Goal: Task Accomplishment & Management: Use online tool/utility

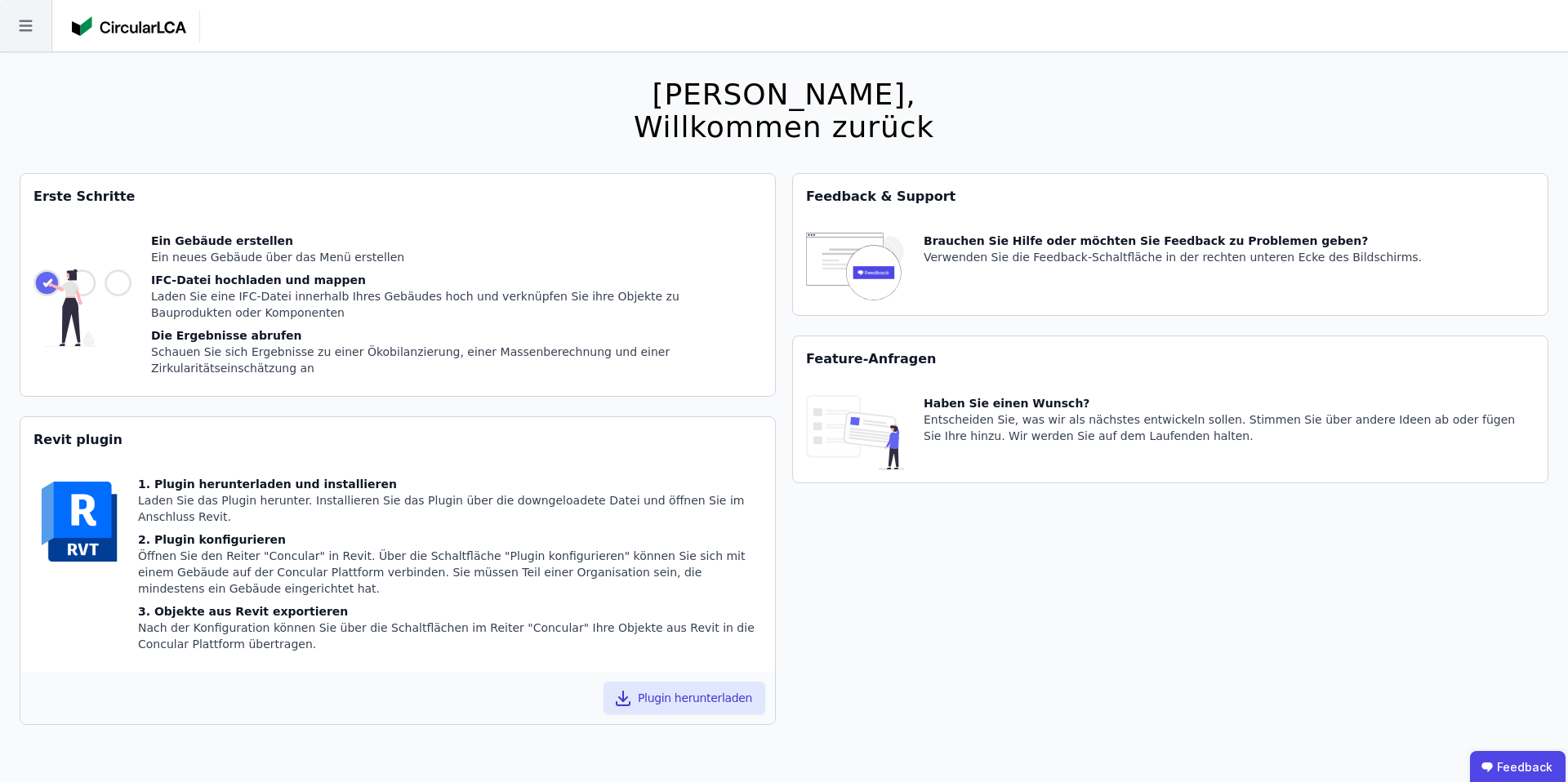
click at [17, 22] on icon at bounding box center [25, 25] width 51 height 51
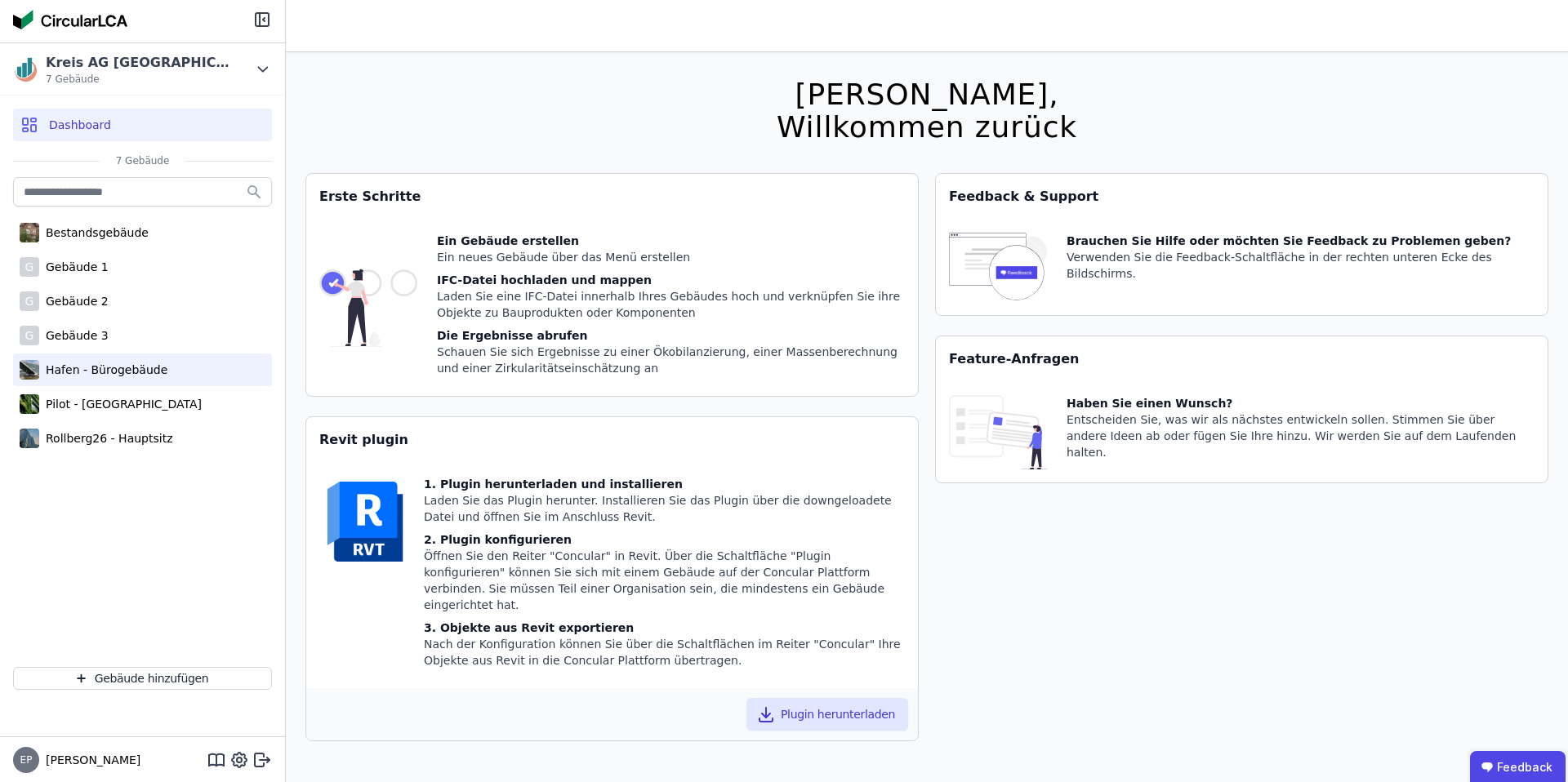
click at [116, 363] on div "Hafen - Bürogebäude" at bounding box center [103, 370] width 128 height 16
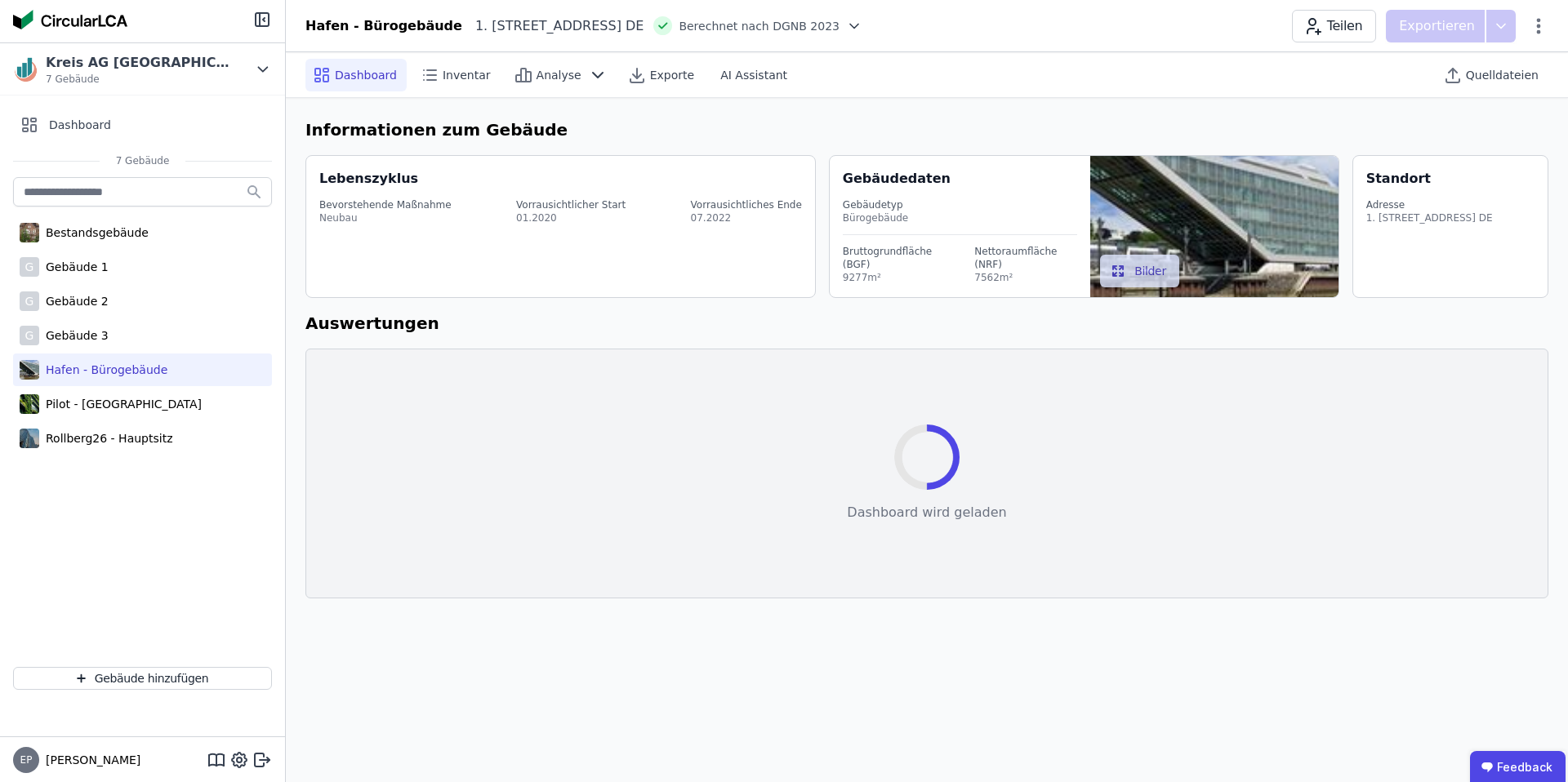
select select "*"
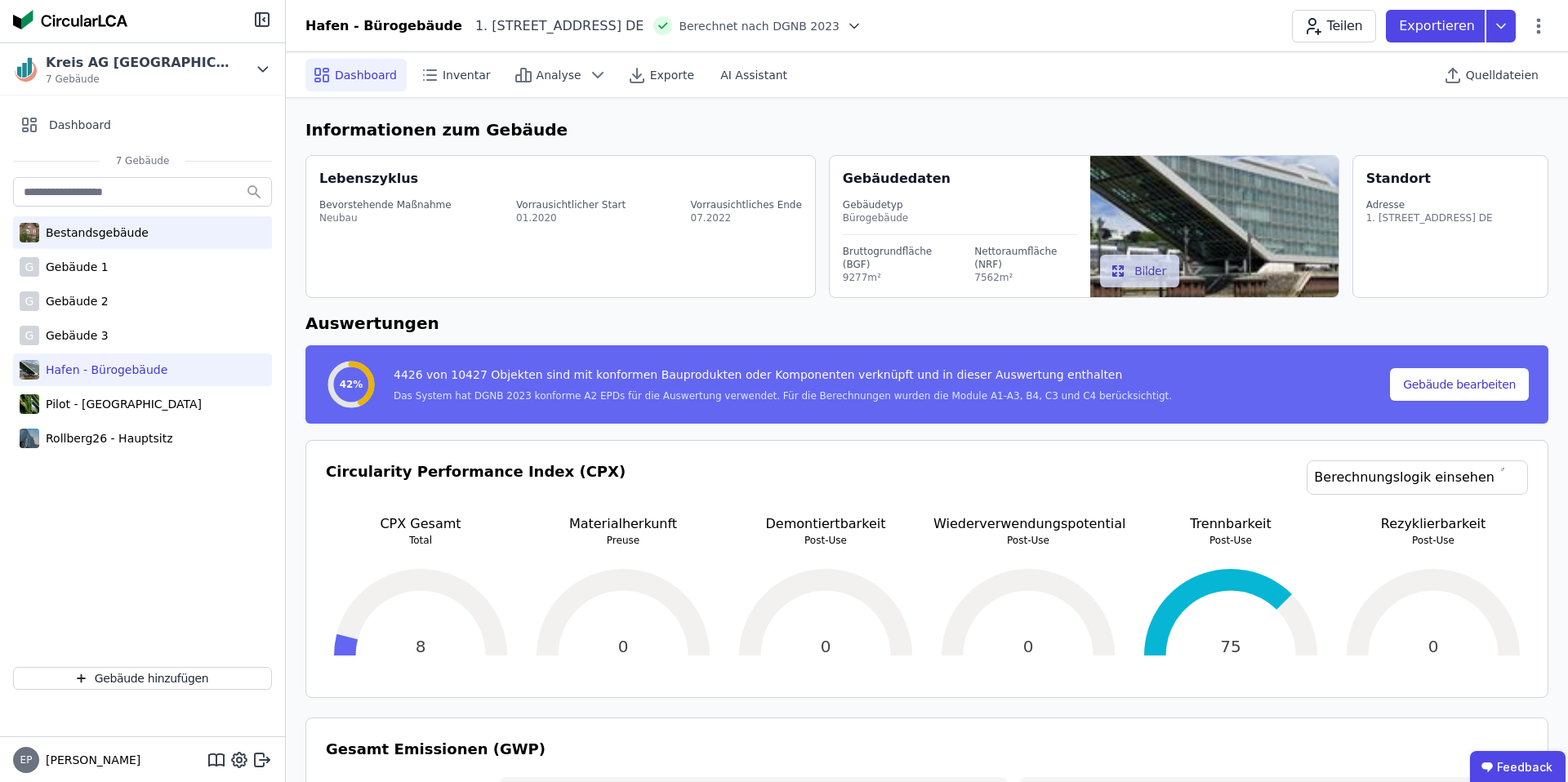
click at [111, 236] on div "Bestandsgebäude" at bounding box center [94, 232] width 110 height 16
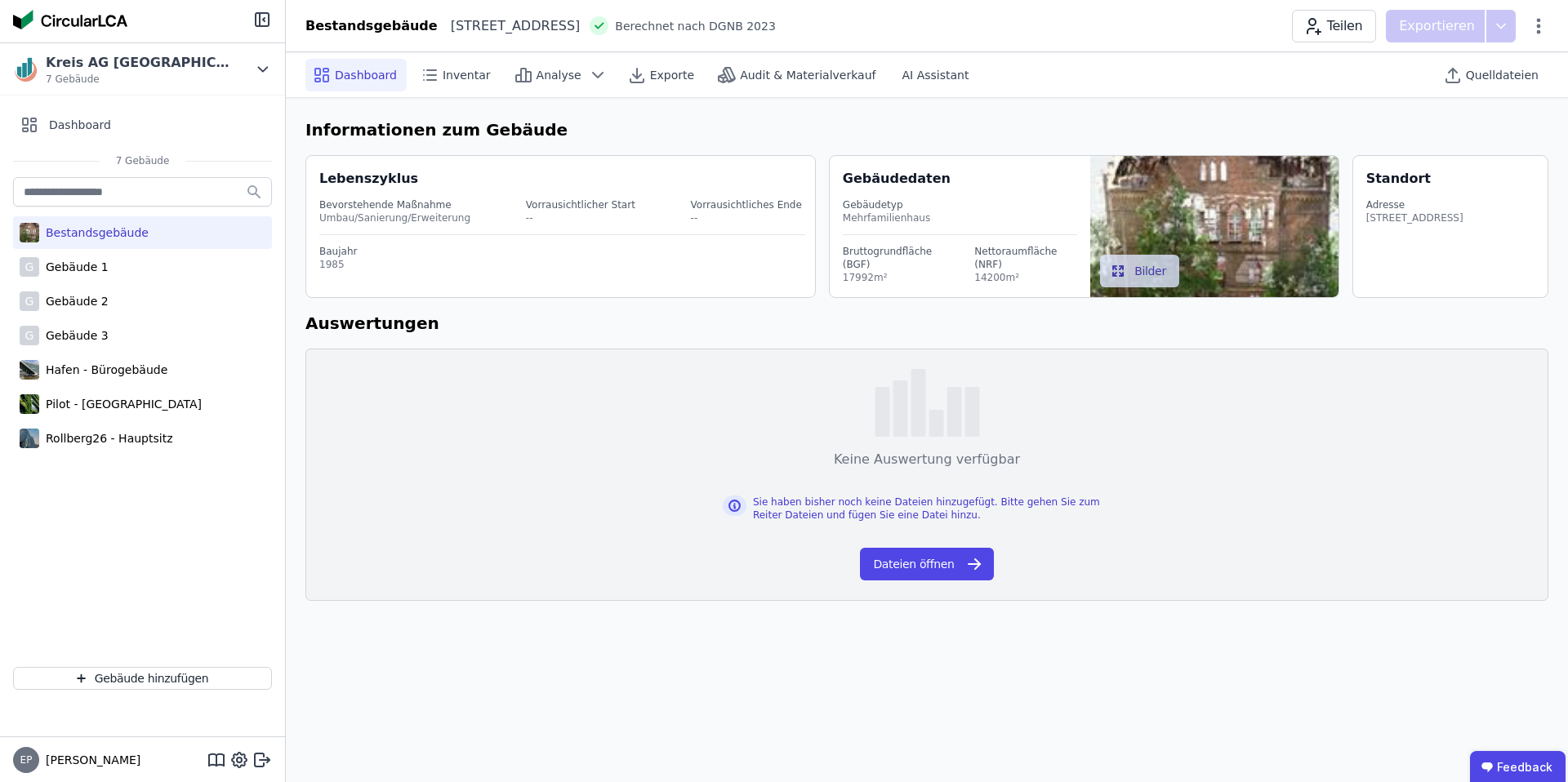
click at [1554, 75] on div "Dashboard Inventar Analyse Exporte Audit & Materialverkauf AI Assistant Quellda…" at bounding box center [927, 75] width 1282 height 46
click at [1513, 75] on span "Quelldateien" at bounding box center [1503, 75] width 73 height 16
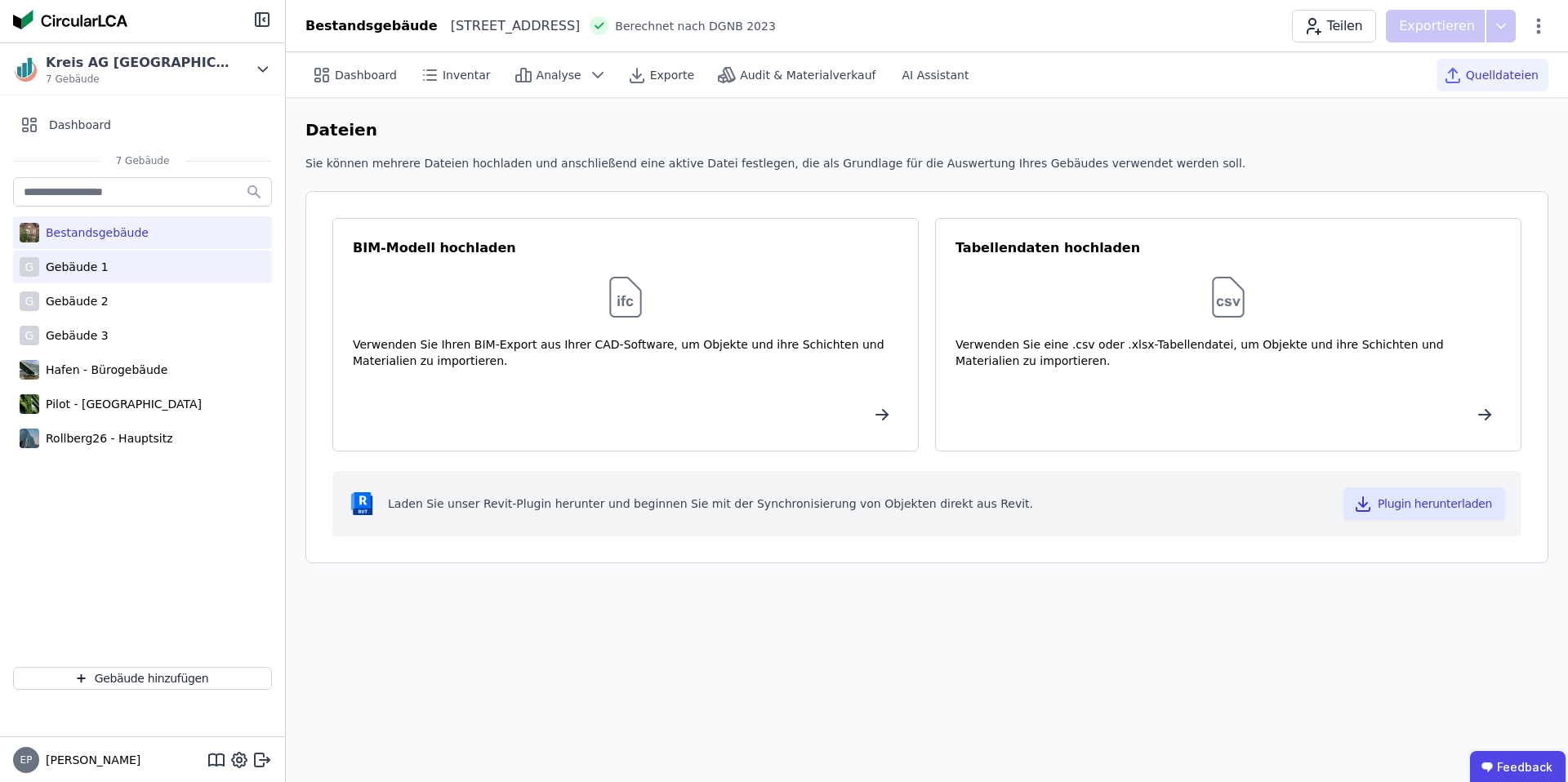
click at [63, 269] on div "Gebäude 1" at bounding box center [74, 267] width 70 height 16
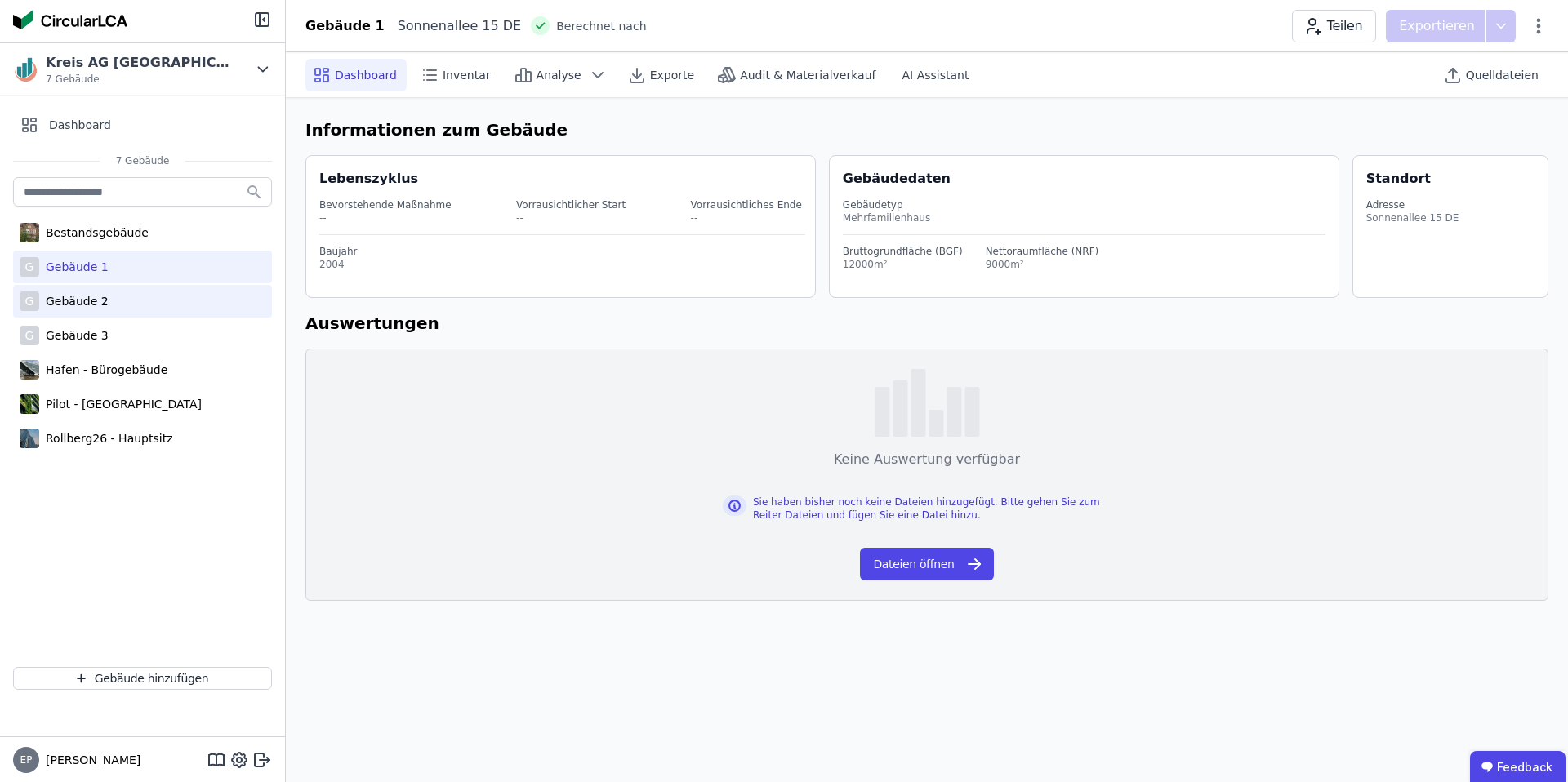
click at [90, 289] on div "G Gebäude 2" at bounding box center [143, 301] width 259 height 33
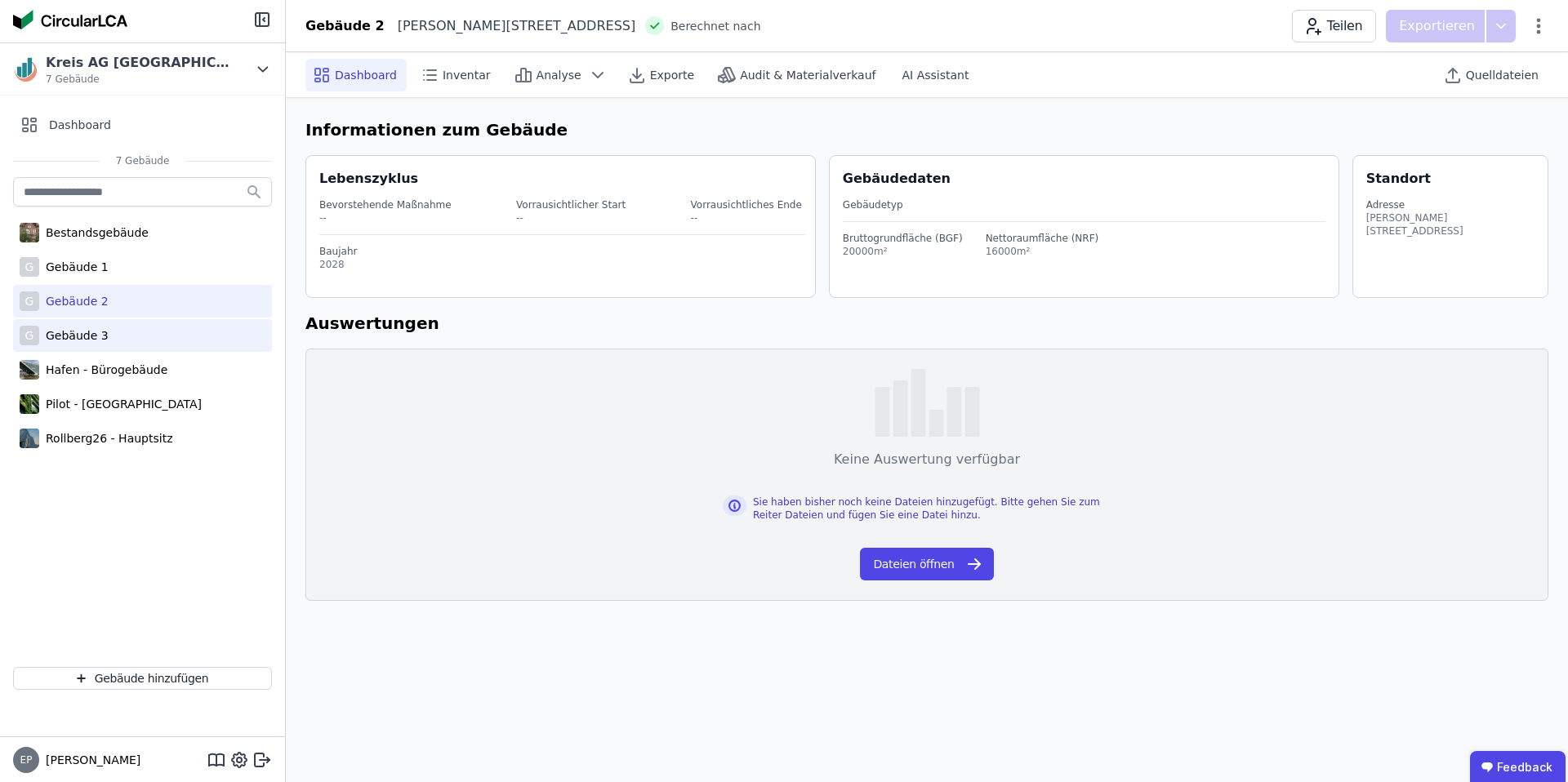
click at [90, 331] on div "Gebäude 3" at bounding box center [74, 335] width 70 height 16
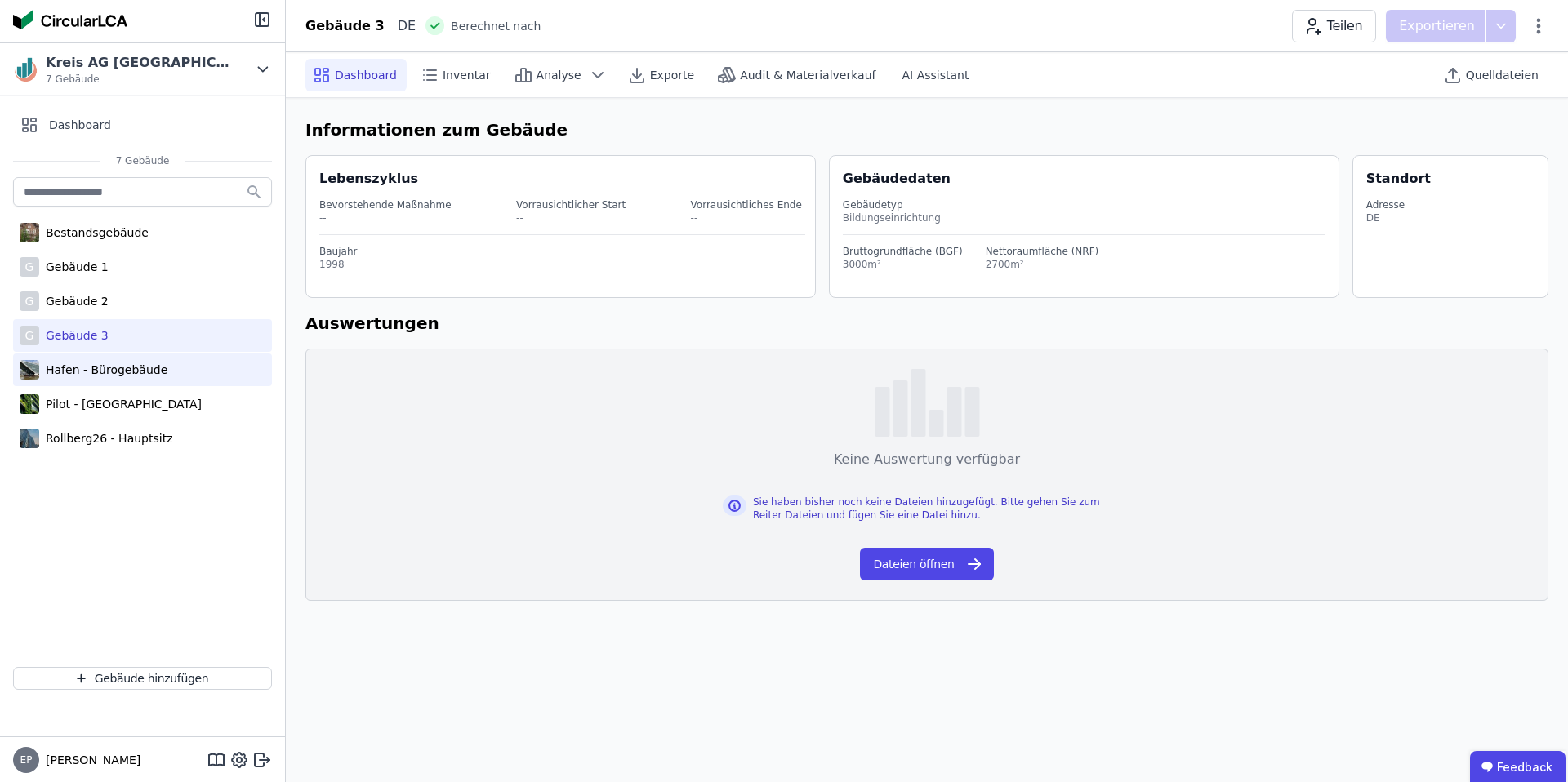
click at [87, 368] on div "Hafen - Bürogebäude" at bounding box center [103, 370] width 128 height 16
select select "*"
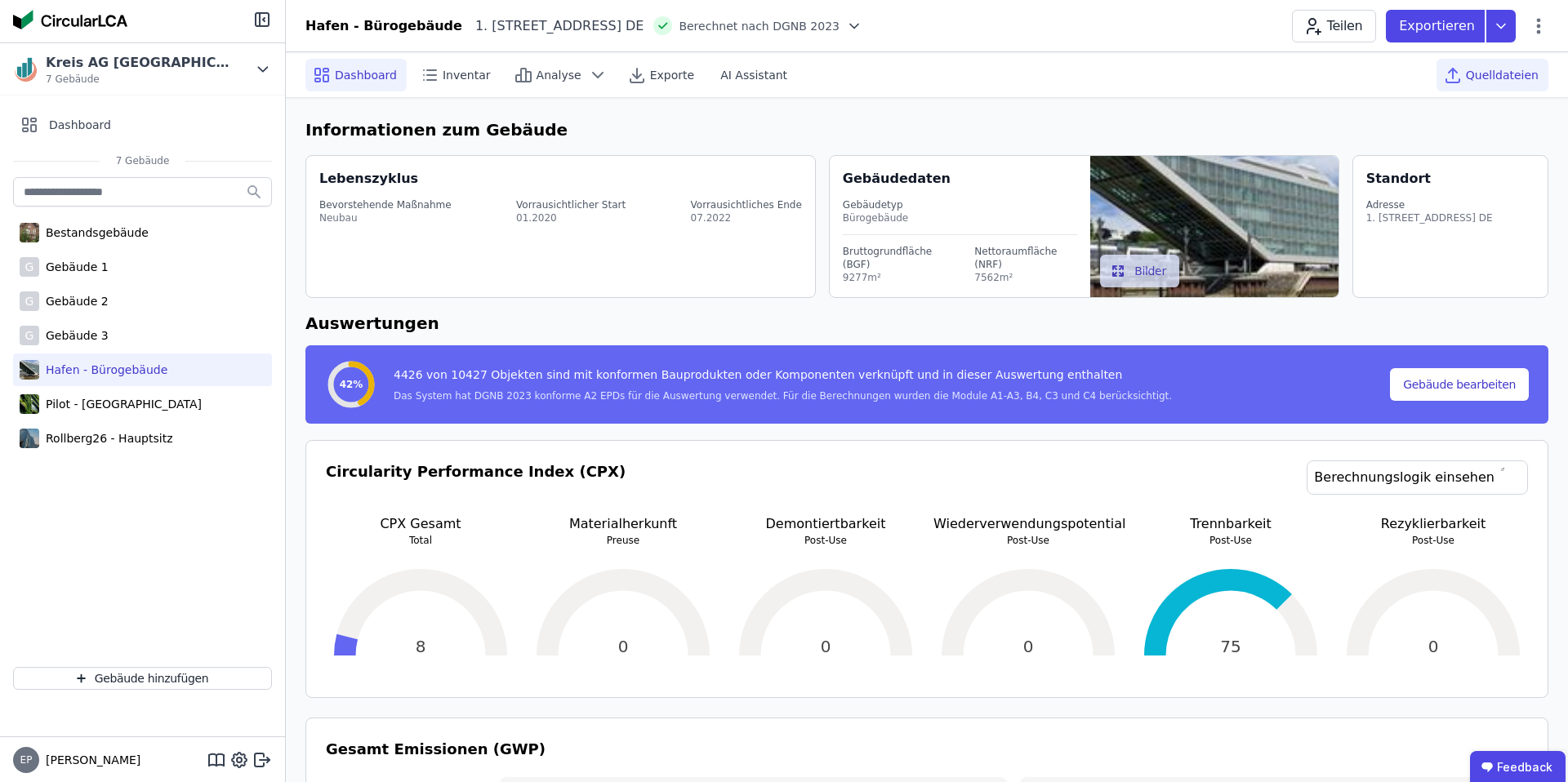
click at [1495, 75] on span "Quelldateien" at bounding box center [1503, 75] width 73 height 16
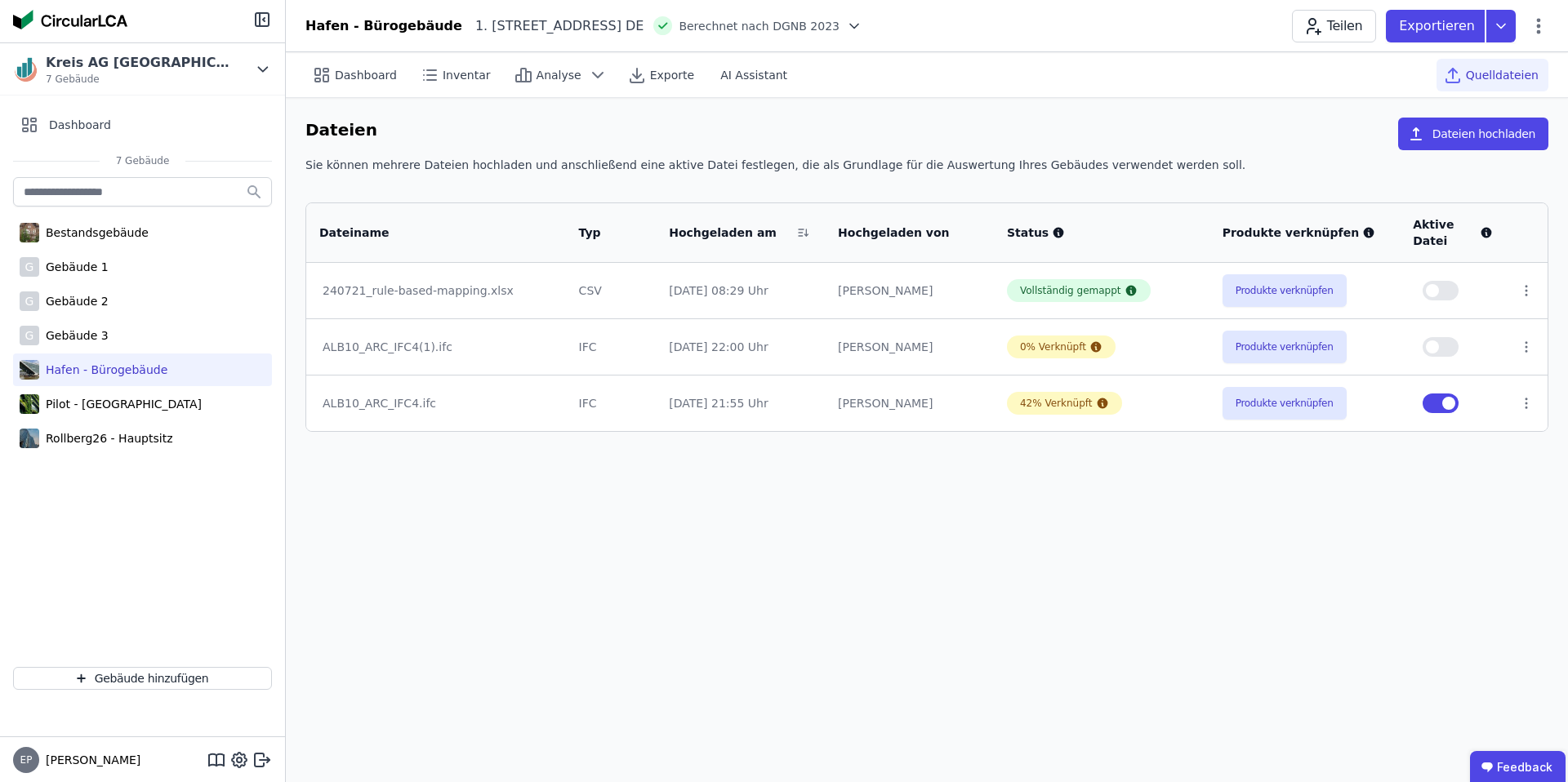
click at [700, 296] on div "[DATE] 08:29 Uhr" at bounding box center [740, 290] width 143 height 16
click at [262, 66] on icon at bounding box center [262, 69] width 18 height 19
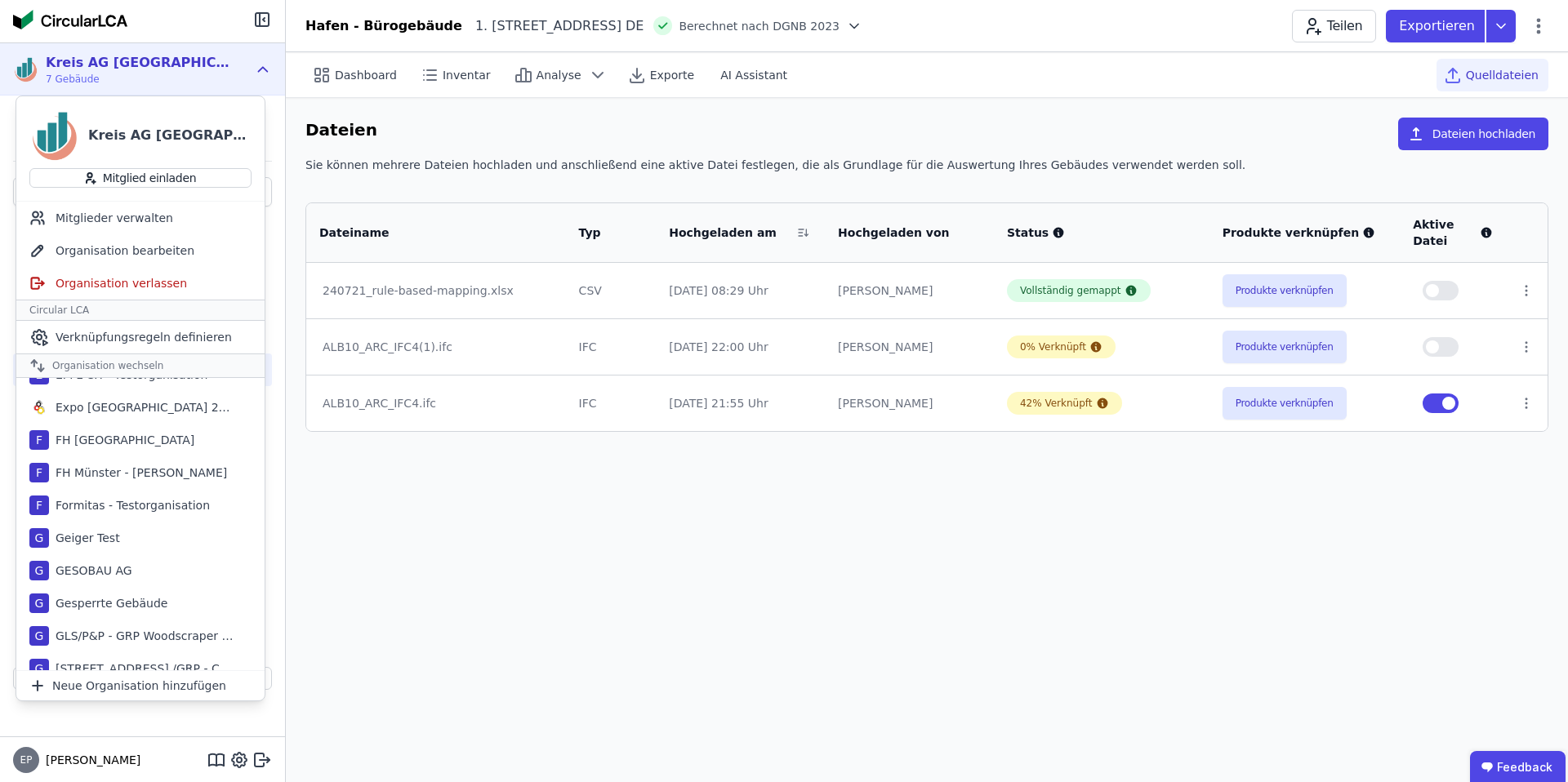
scroll to position [408, 0]
click at [115, 573] on div "GESOBAU AG" at bounding box center [90, 573] width 83 height 16
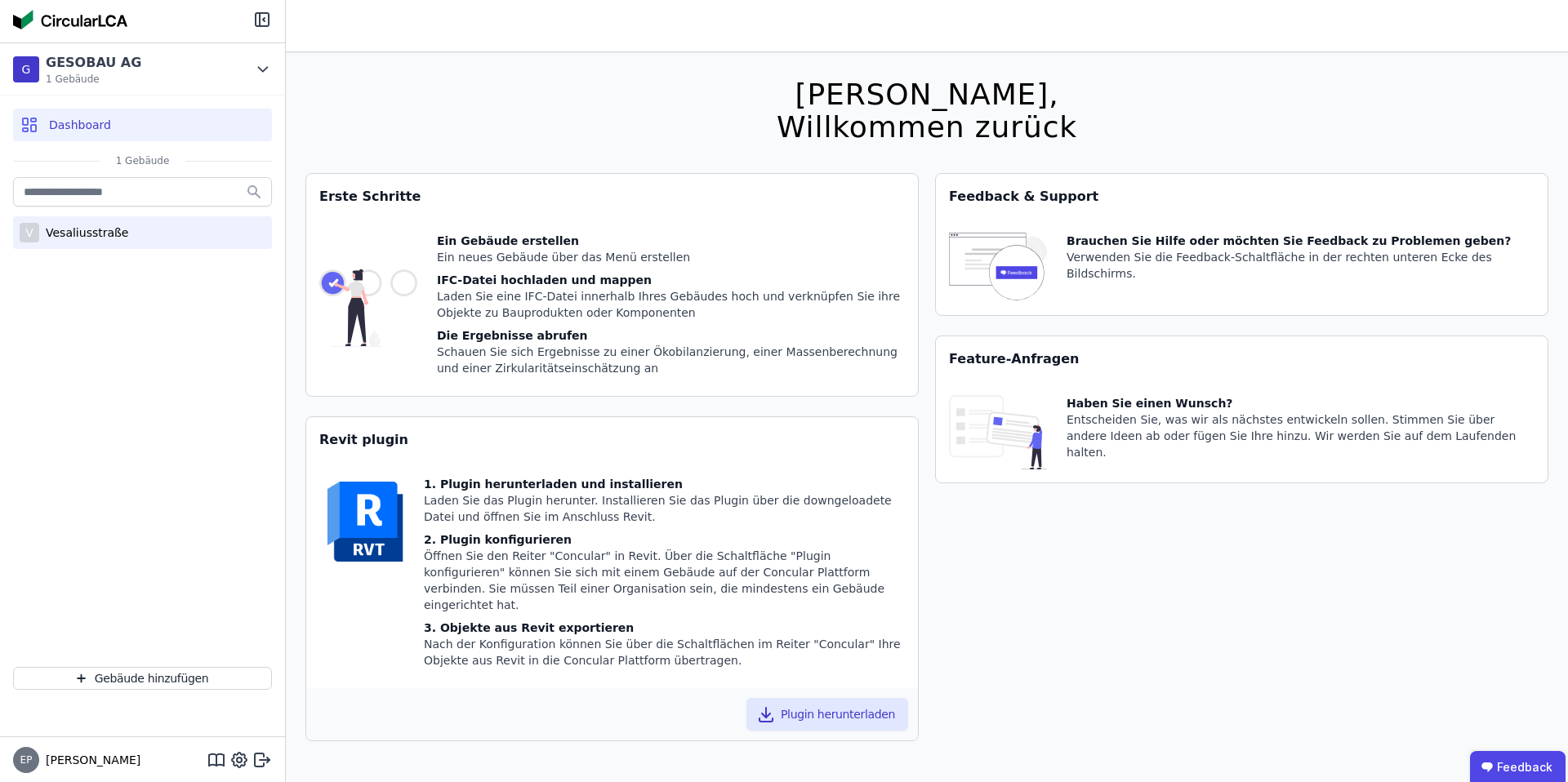
click at [69, 241] on div "V Vesaliusstraße" at bounding box center [143, 232] width 259 height 33
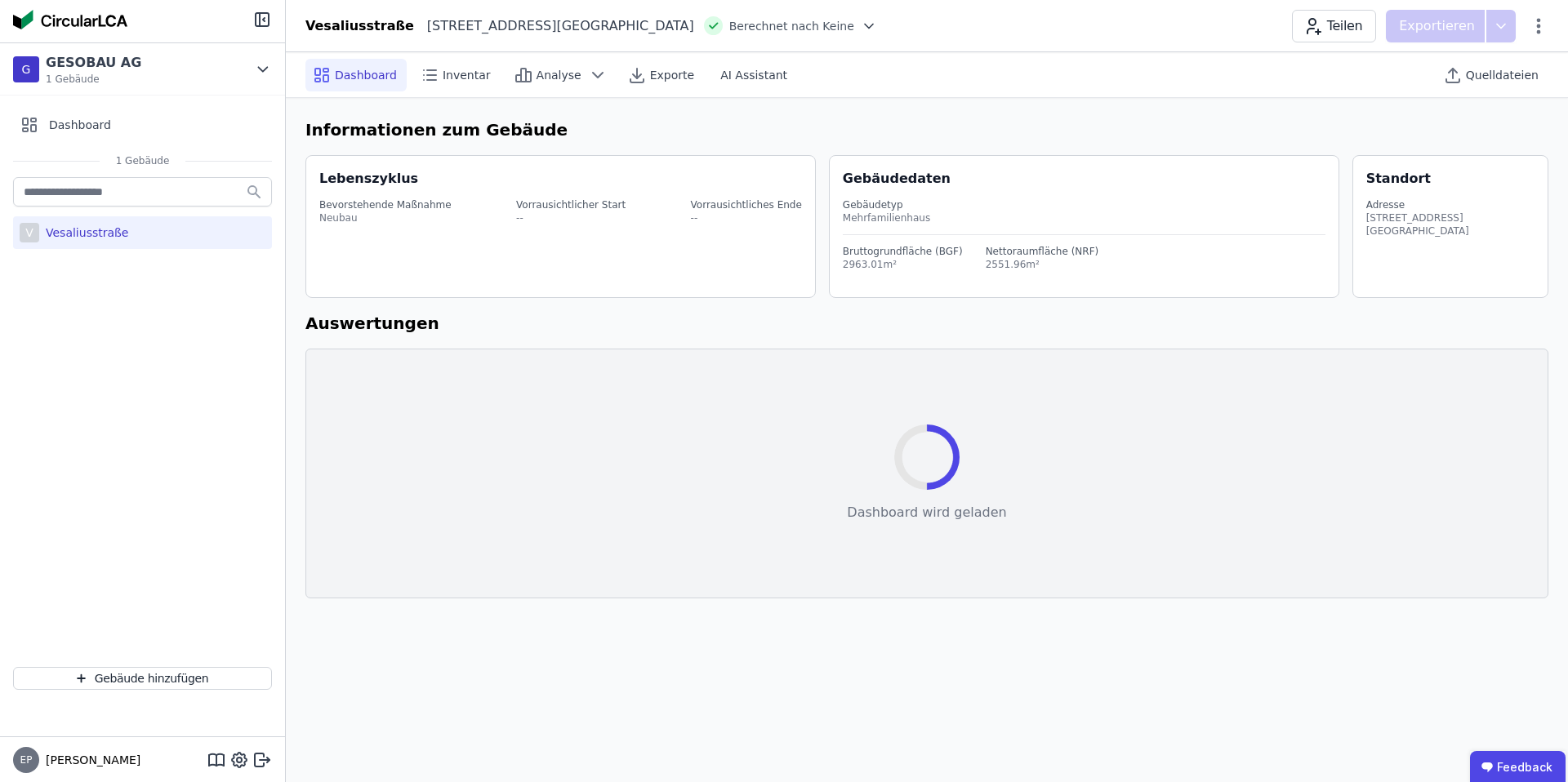
select select "*"
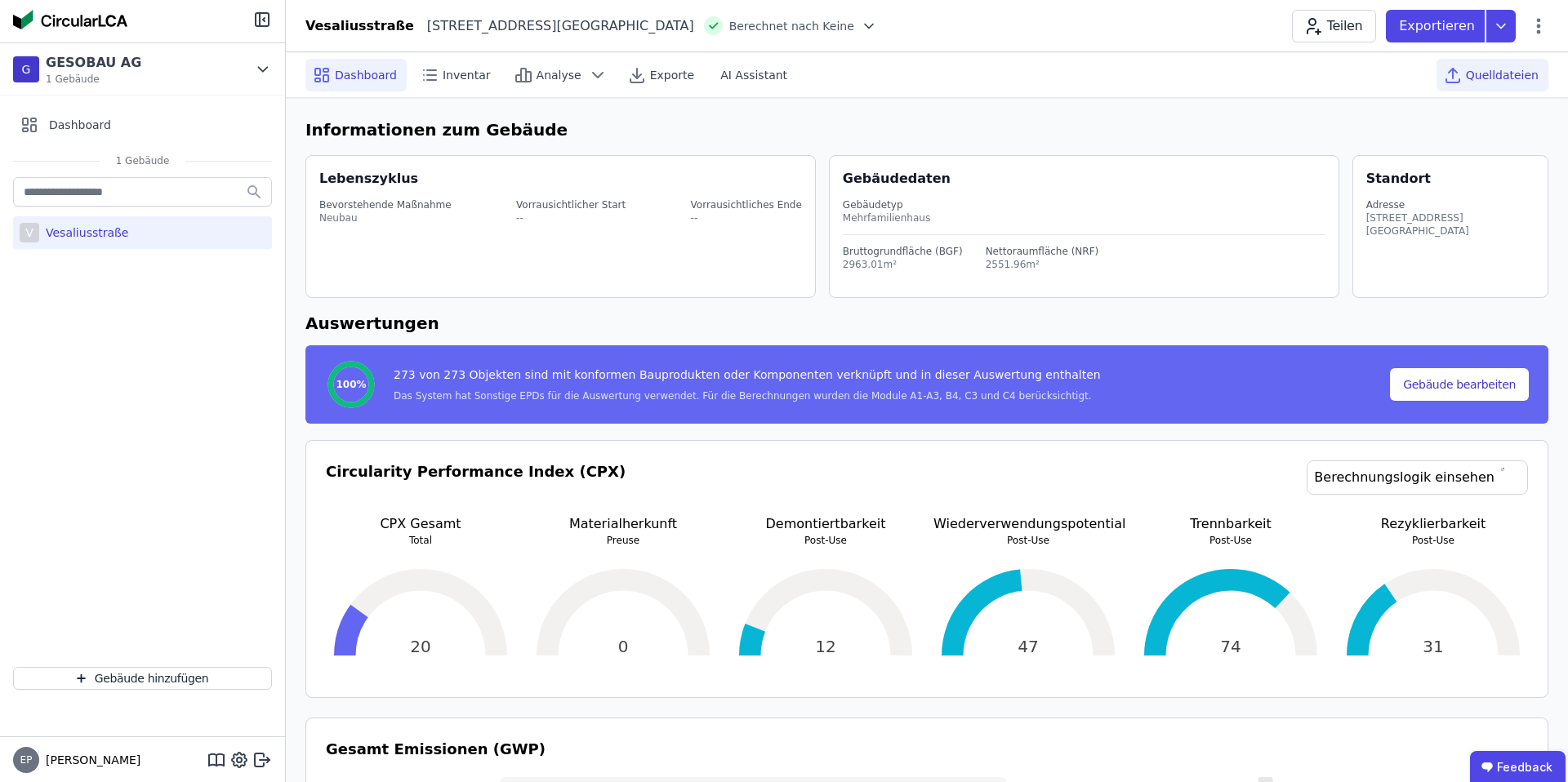
click at [1480, 86] on div "Quelldateien" at bounding box center [1492, 75] width 112 height 33
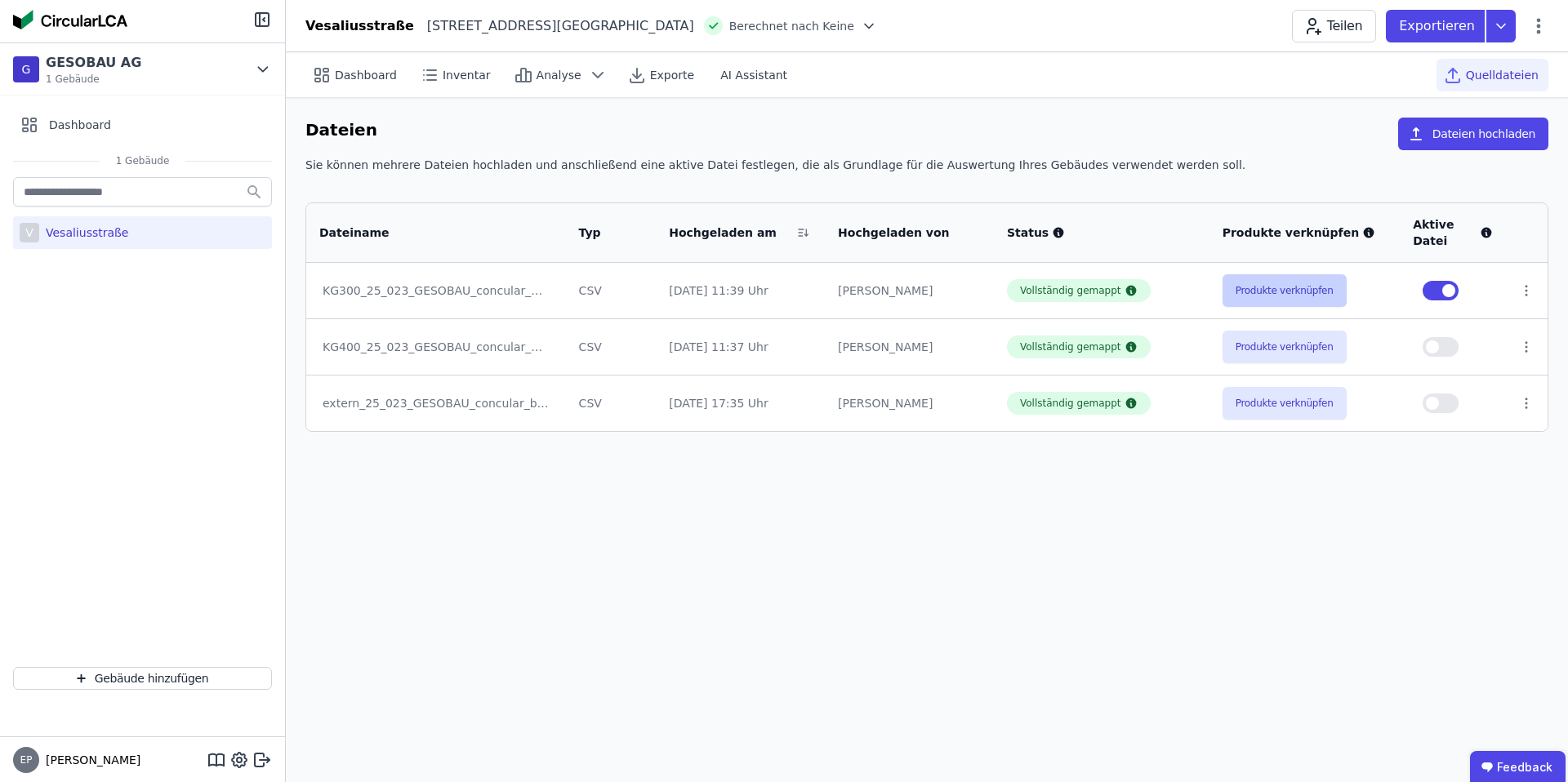
click at [1286, 288] on button "Produkte verknüpfen" at bounding box center [1285, 290] width 124 height 33
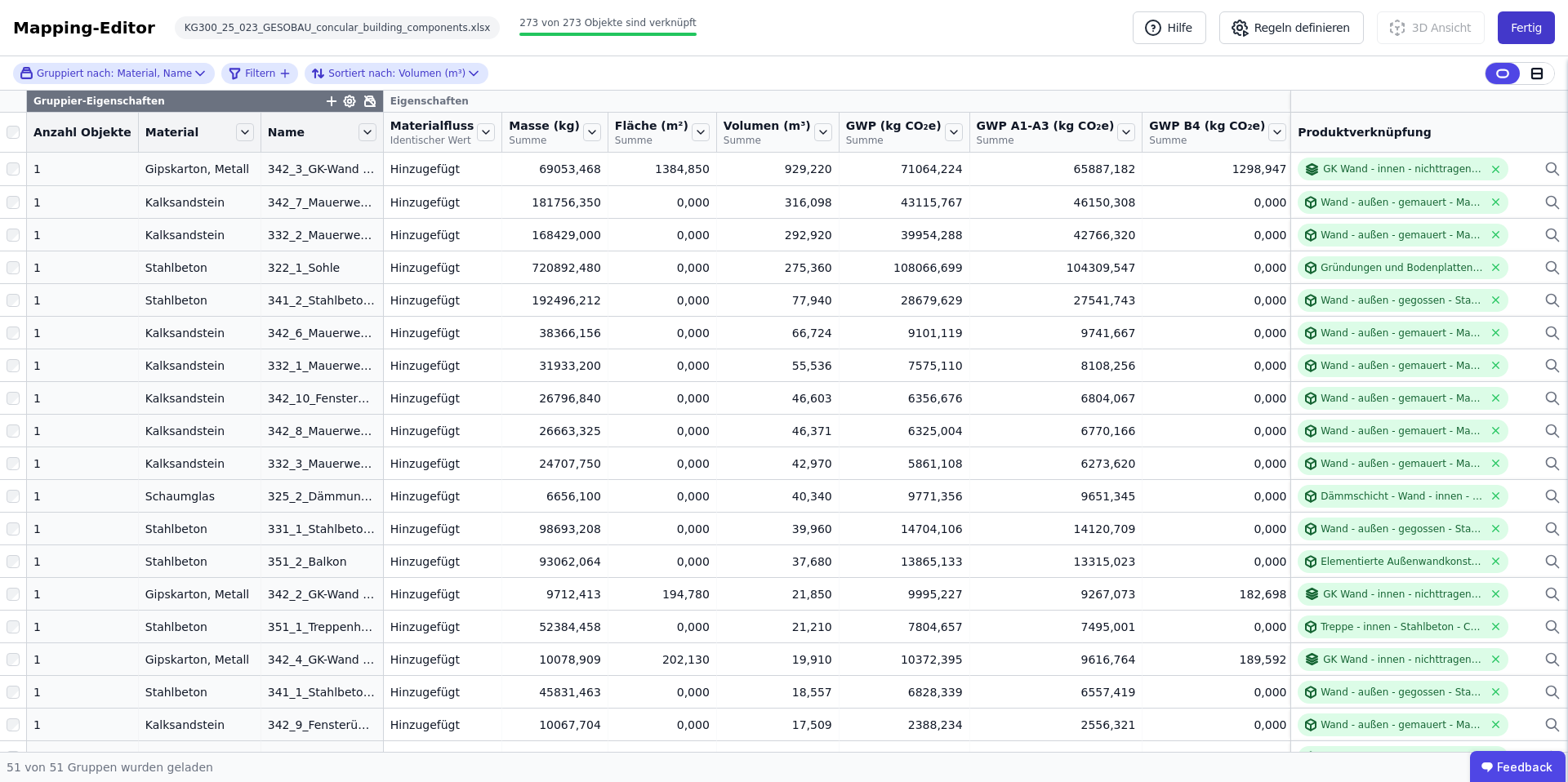
click at [1534, 27] on button "Fertig" at bounding box center [1527, 28] width 57 height 33
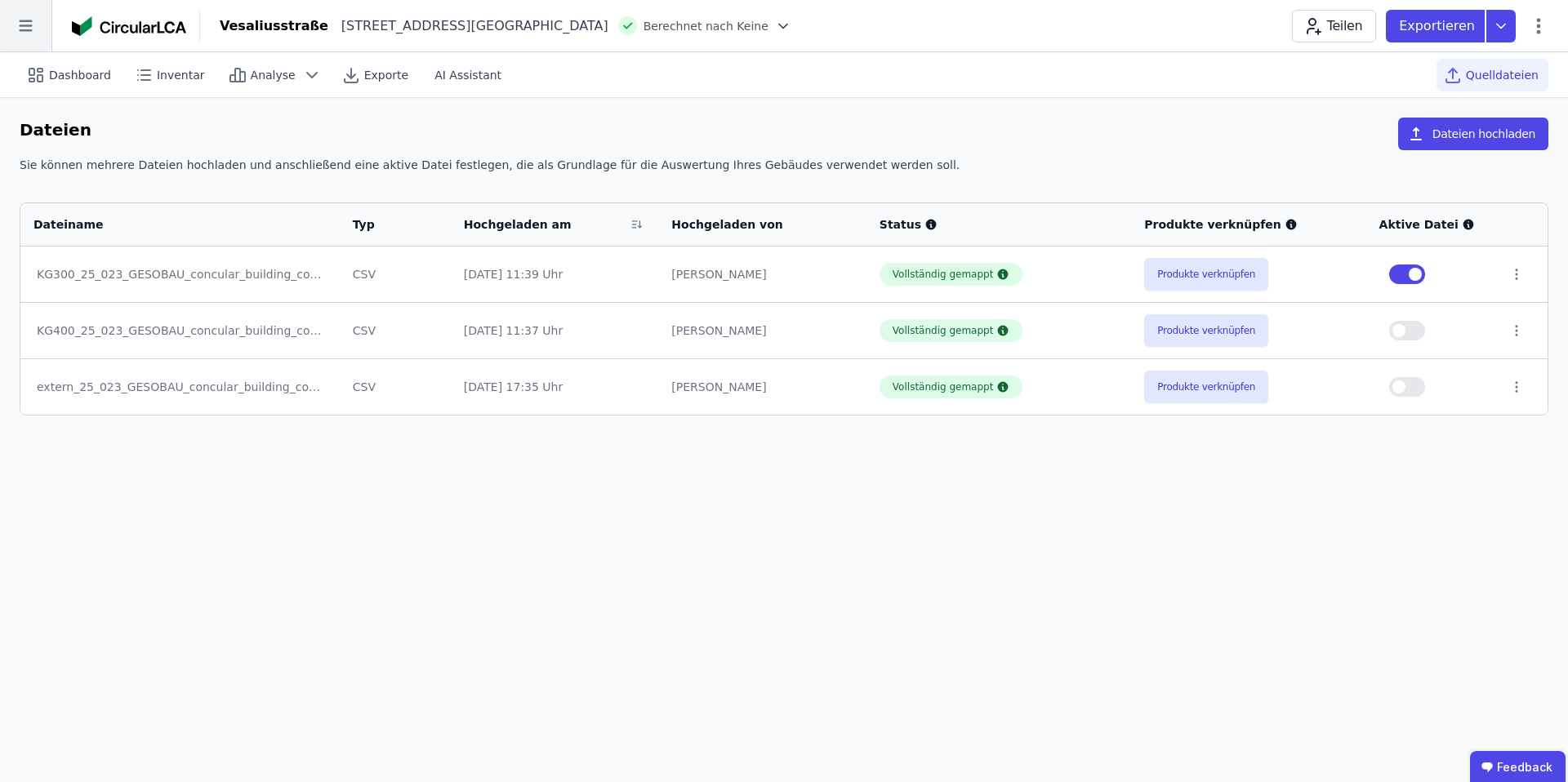
click at [22, 21] on icon at bounding box center [25, 26] width 13 height 12
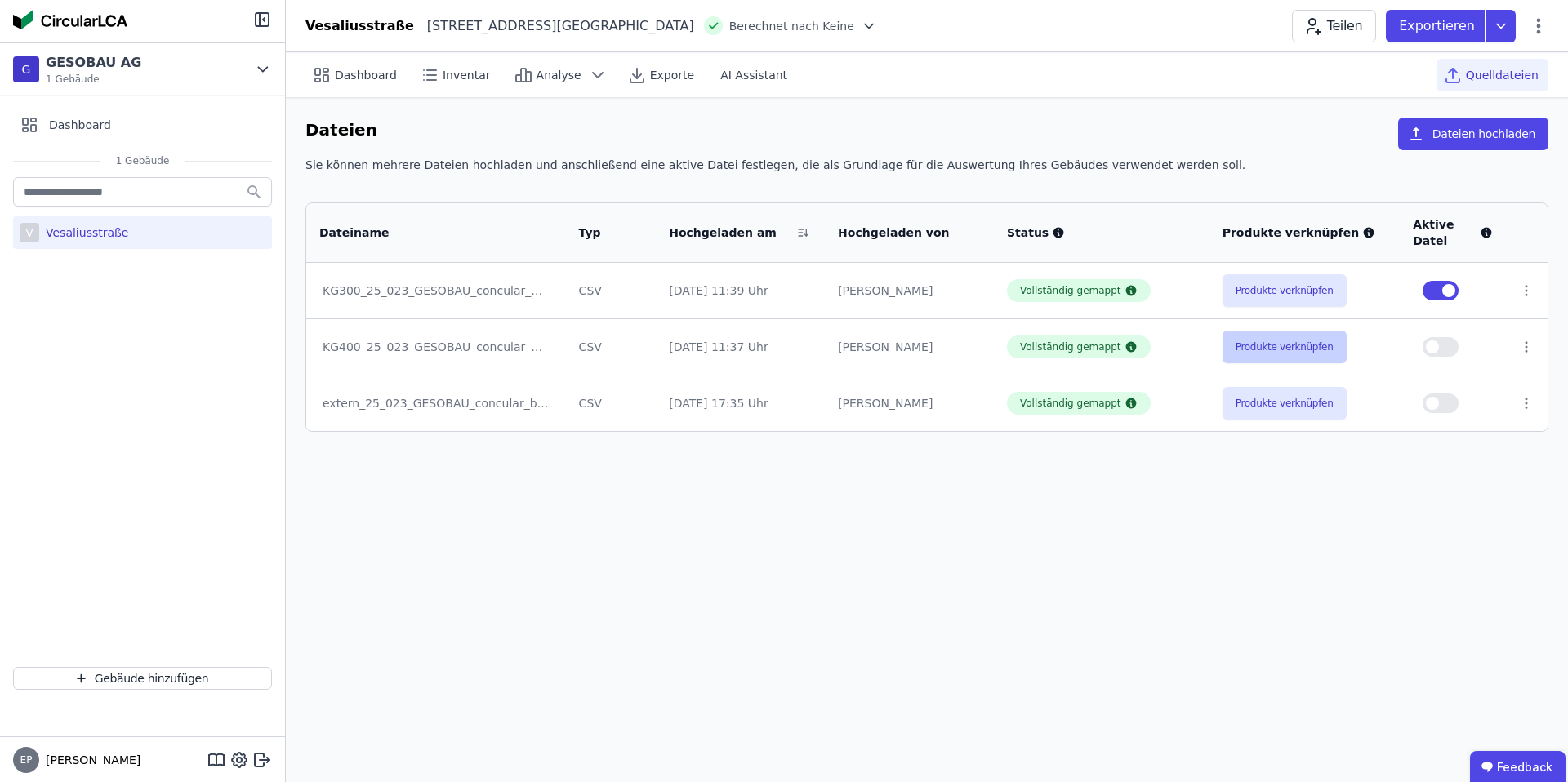
click at [1275, 352] on button "Produkte verknüpfen" at bounding box center [1285, 347] width 124 height 33
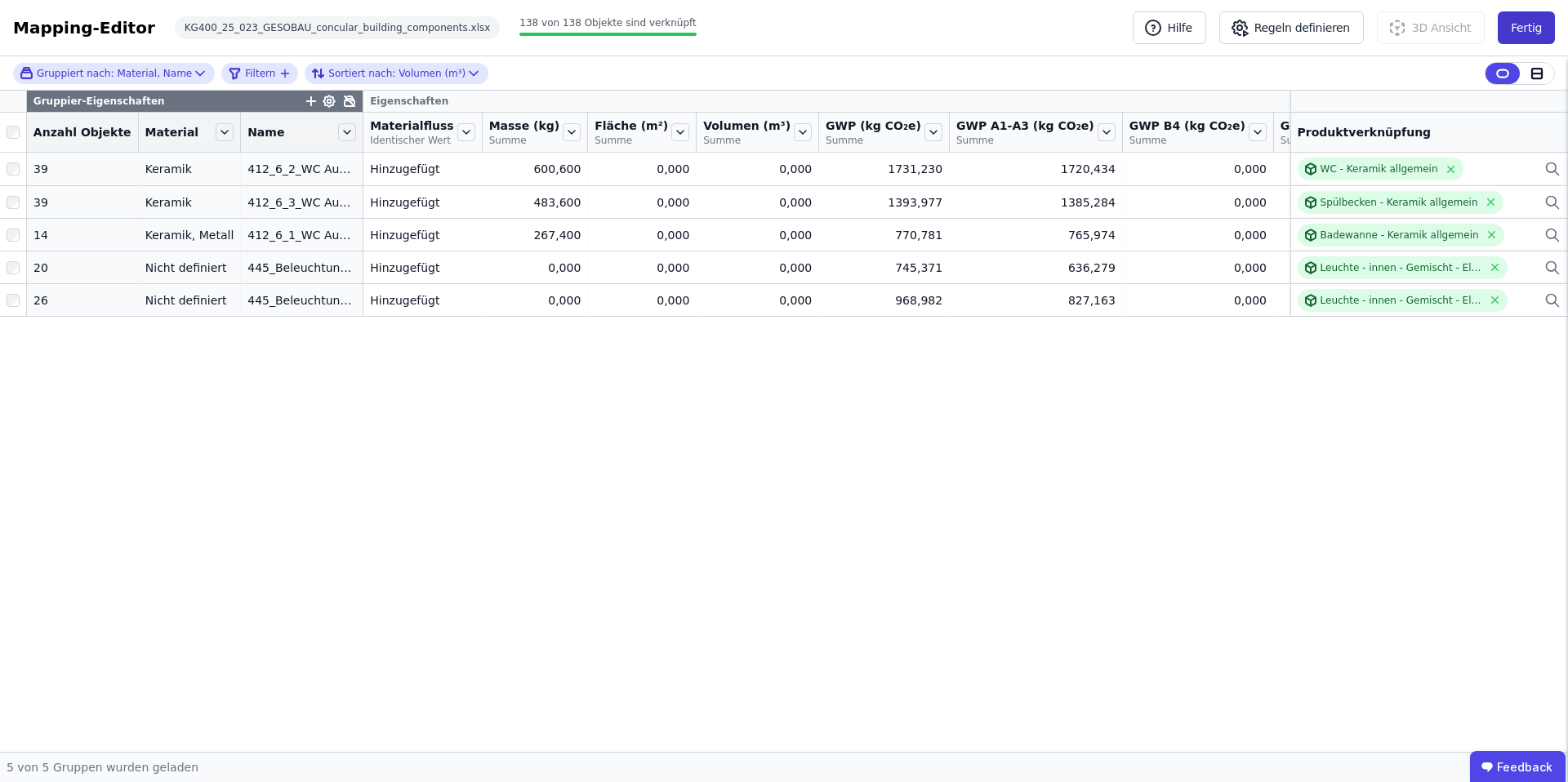
click at [1531, 17] on button "Fertig" at bounding box center [1527, 28] width 57 height 33
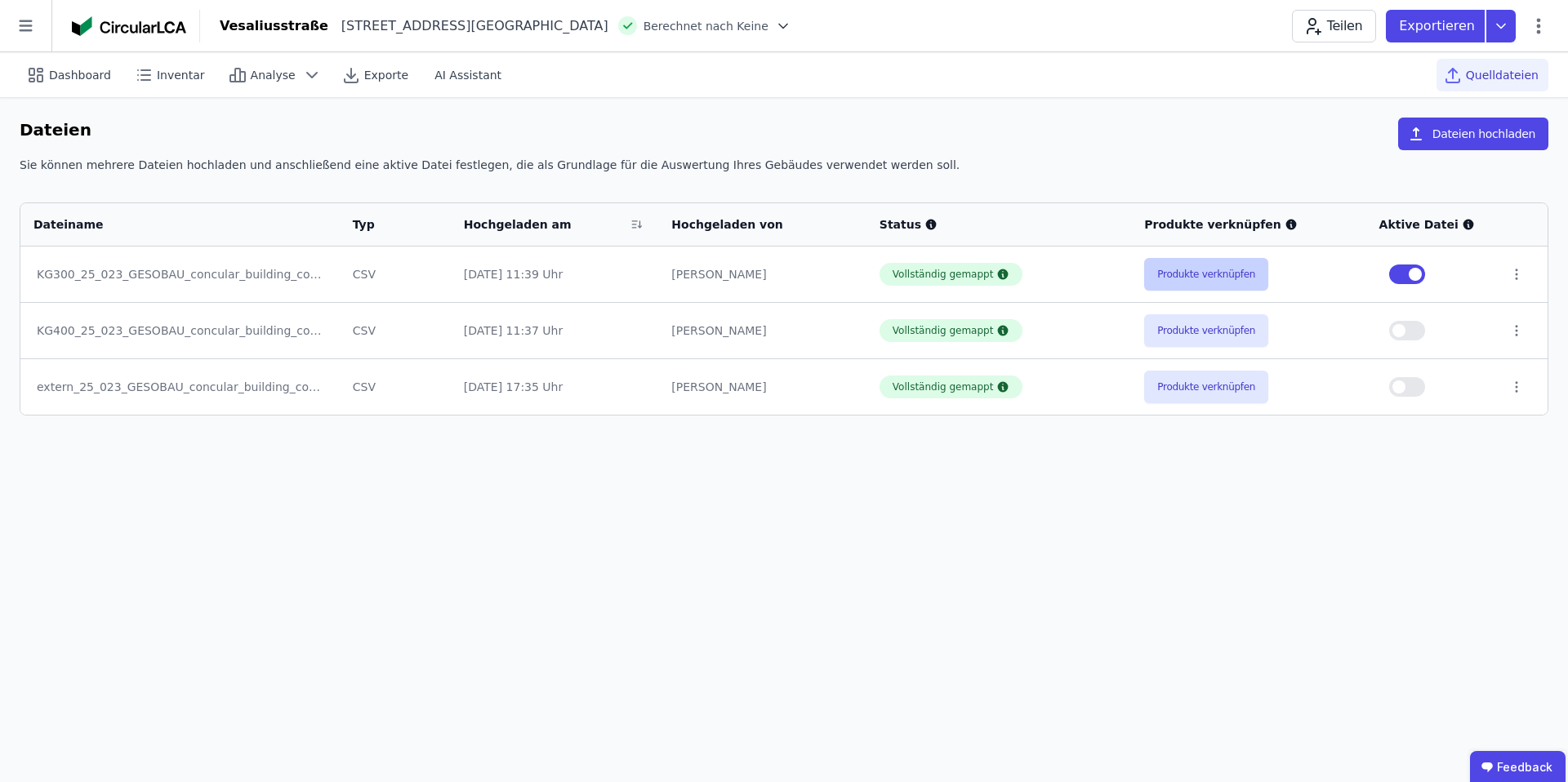
click at [1200, 270] on button "Produkte verknüpfen" at bounding box center [1207, 274] width 124 height 33
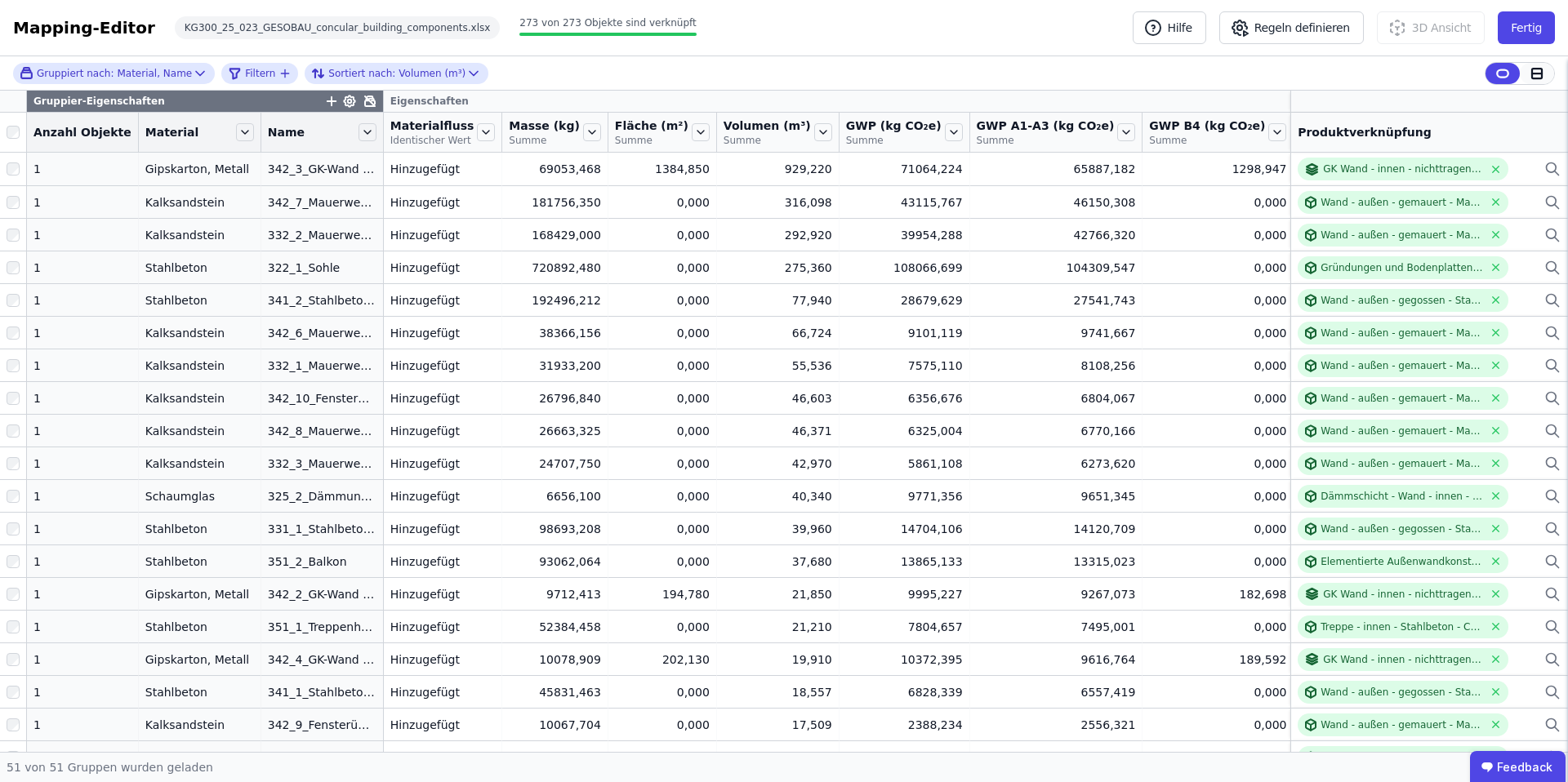
click at [1539, 74] on icon at bounding box center [1537, 74] width 10 height 0
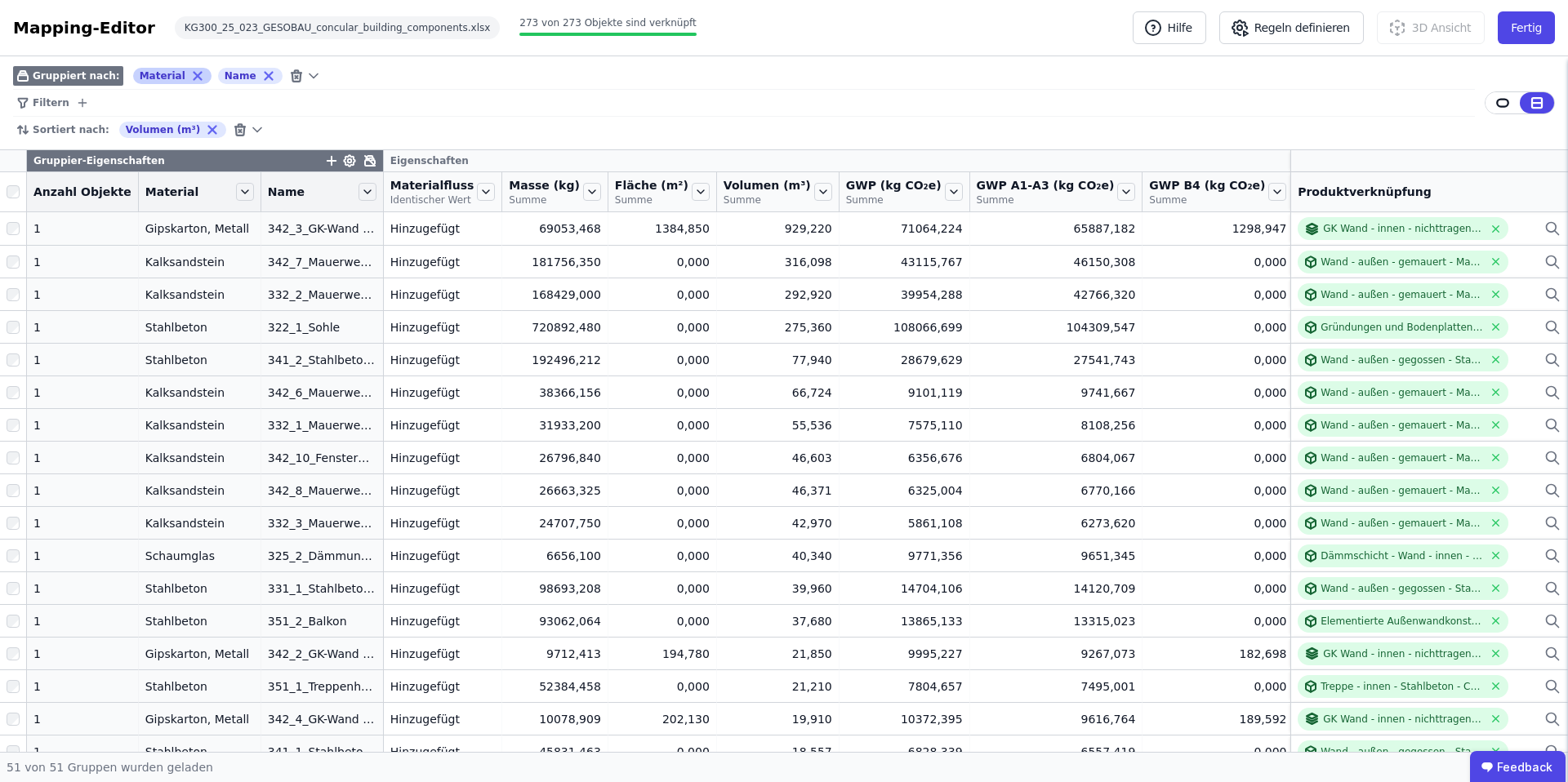
click at [190, 74] on icon at bounding box center [198, 76] width 15 height 15
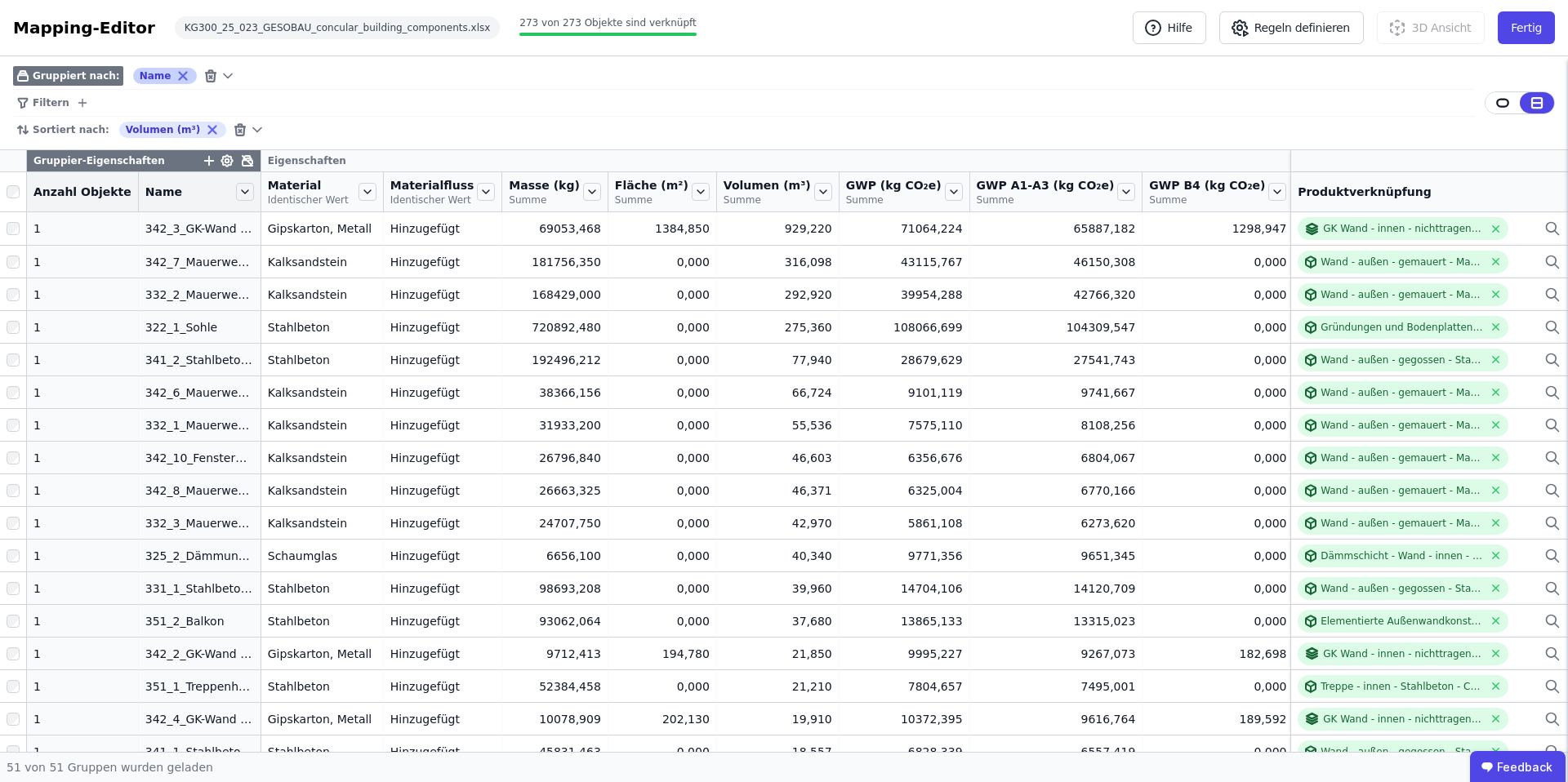
click at [175, 75] on icon at bounding box center [183, 76] width 15 height 15
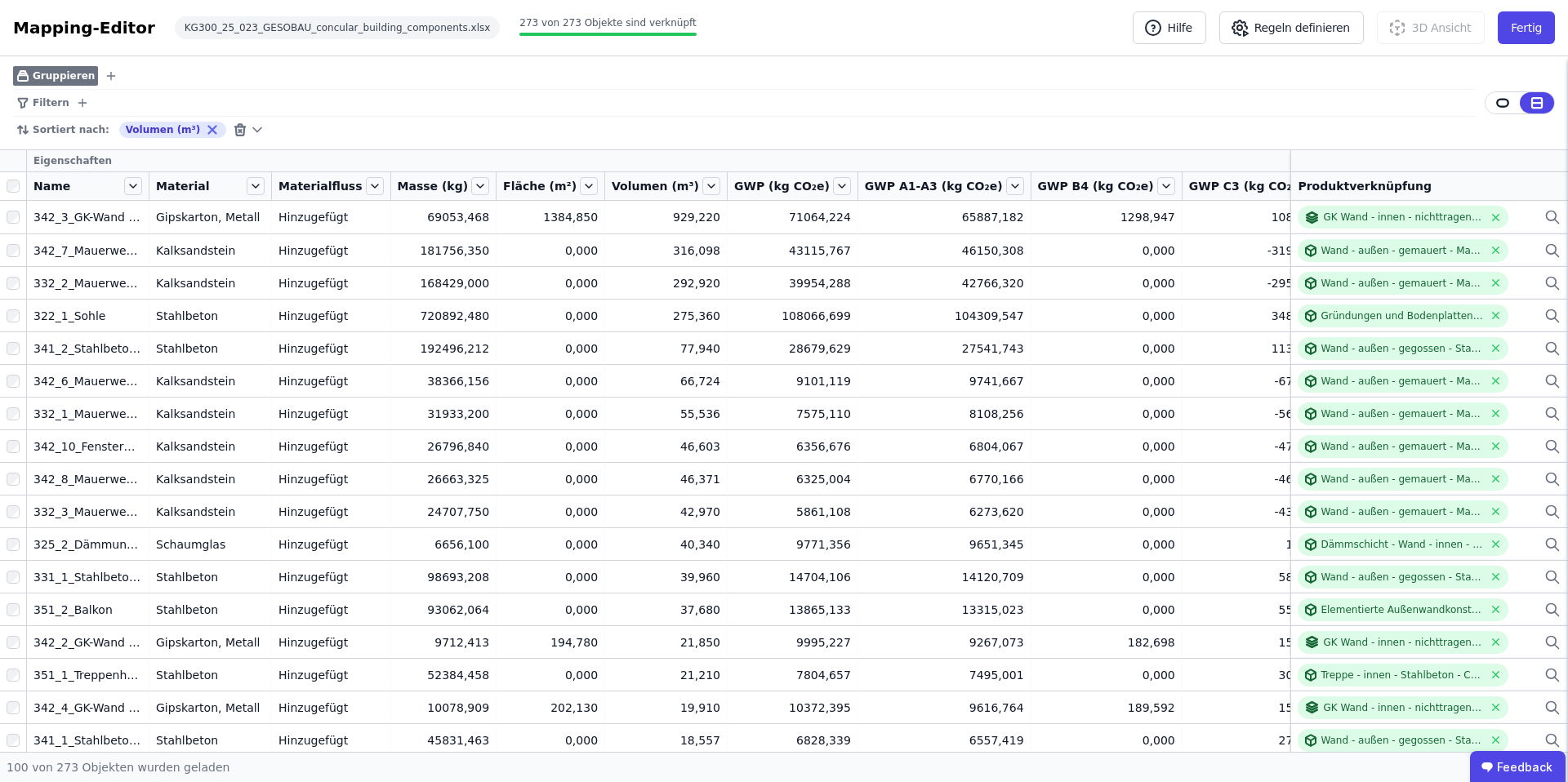
click at [149, 186] on div "Material" at bounding box center [210, 186] width 122 height 28
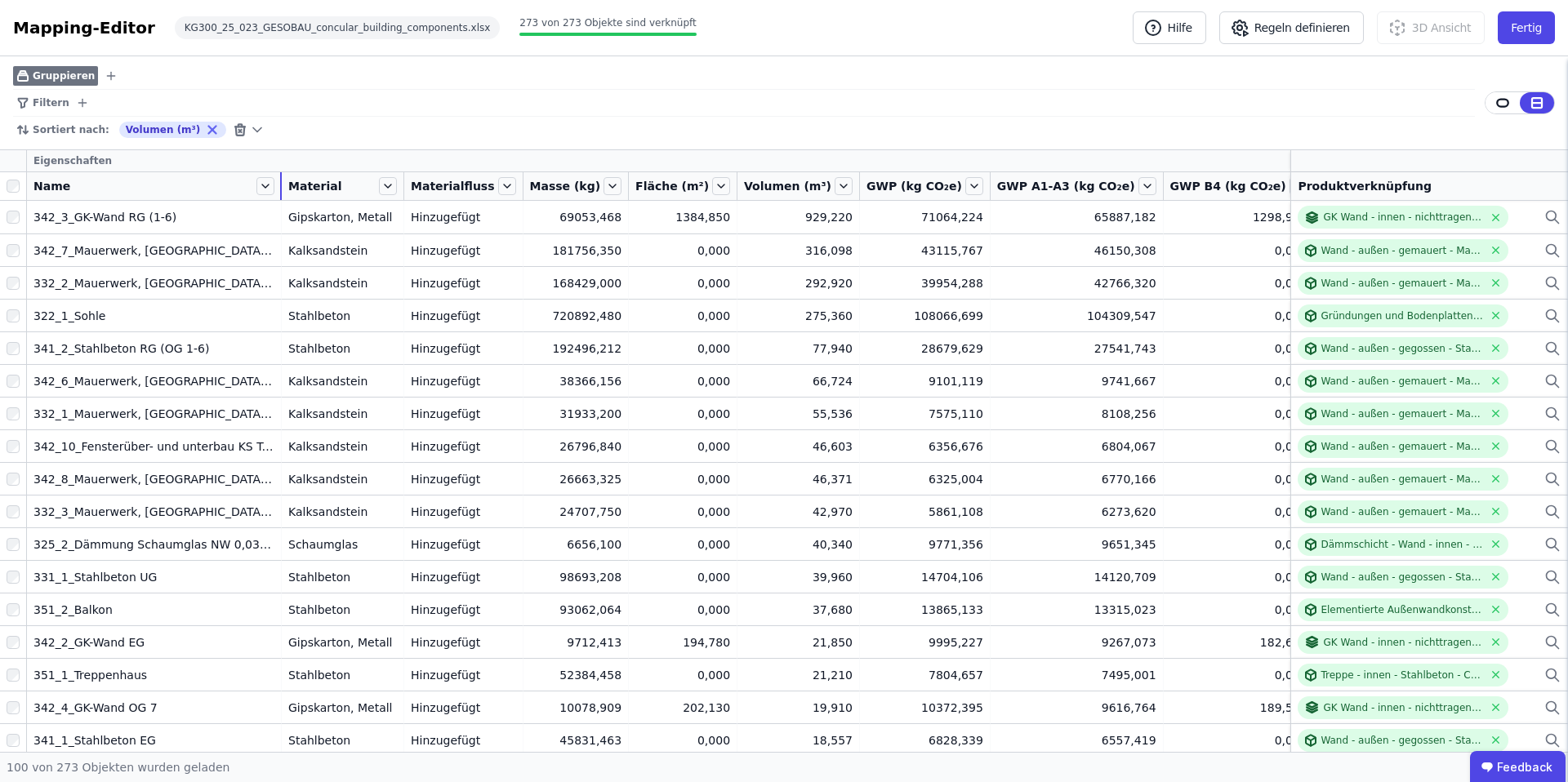
drag, startPoint x: 147, startPoint y: 184, endPoint x: 279, endPoint y: 183, distance: 132.0
click at [280, 183] on div at bounding box center [281, 186] width 2 height 28
click at [1528, 31] on button "Fertig" at bounding box center [1527, 28] width 57 height 33
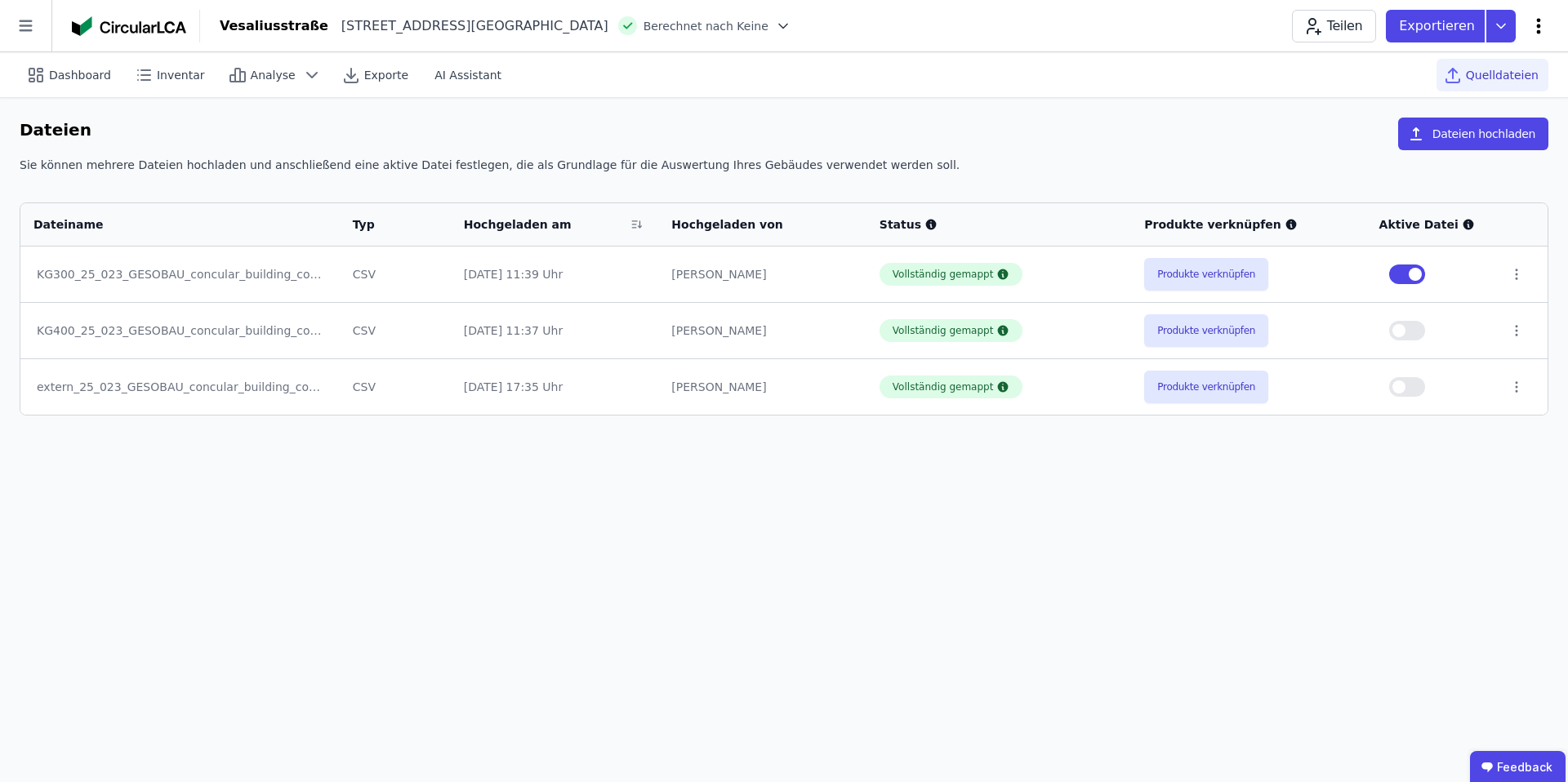
click at [1539, 25] on icon at bounding box center [1539, 25] width 4 height 16
click at [1481, 60] on span "Gebäude bearbeiten" at bounding box center [1462, 64] width 117 height 16
select select "**********"
select select "*"
select select "**********"
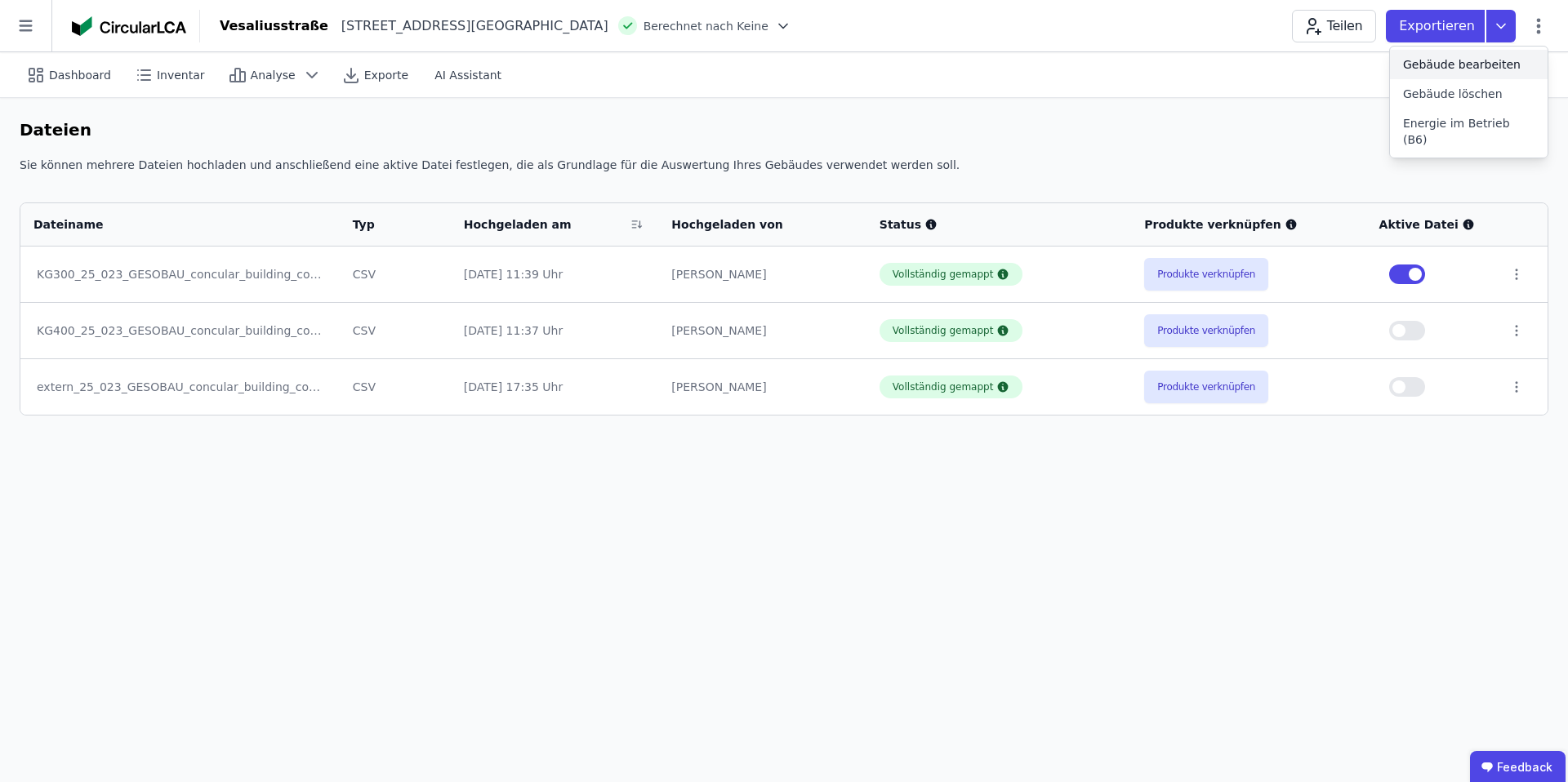
select select "**********"
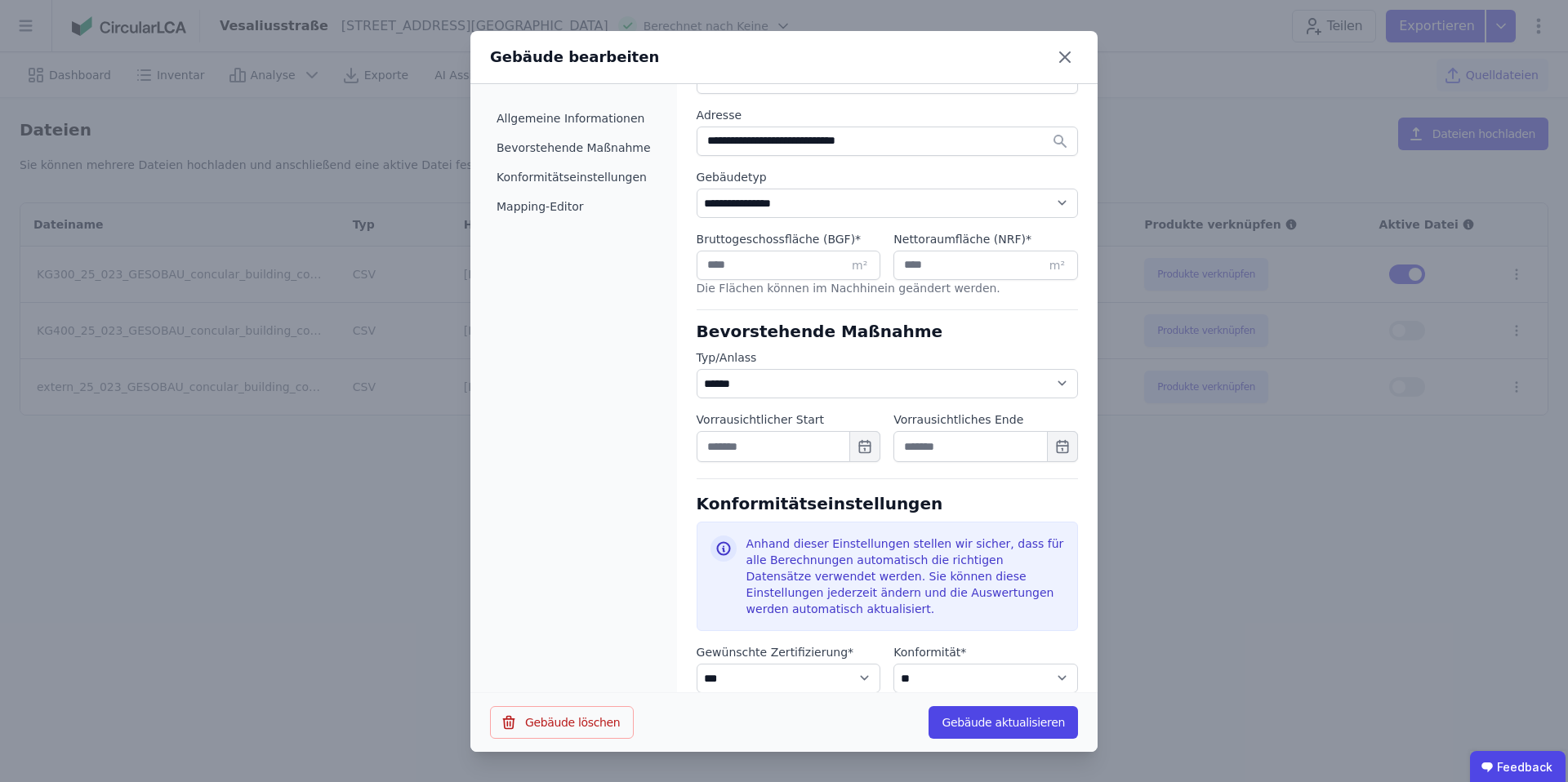
scroll to position [681, 0]
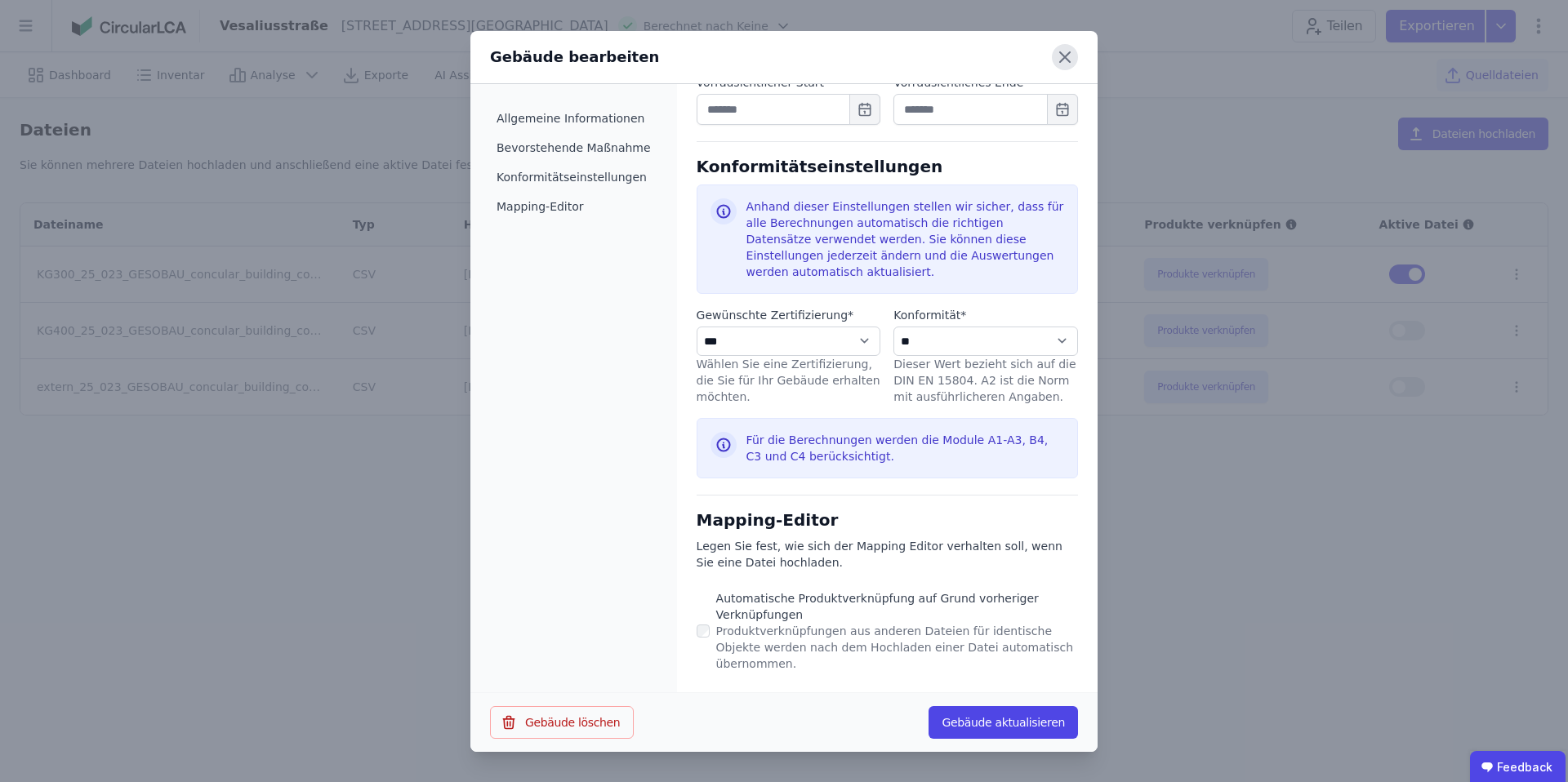
click at [1062, 58] on icon at bounding box center [1065, 57] width 26 height 26
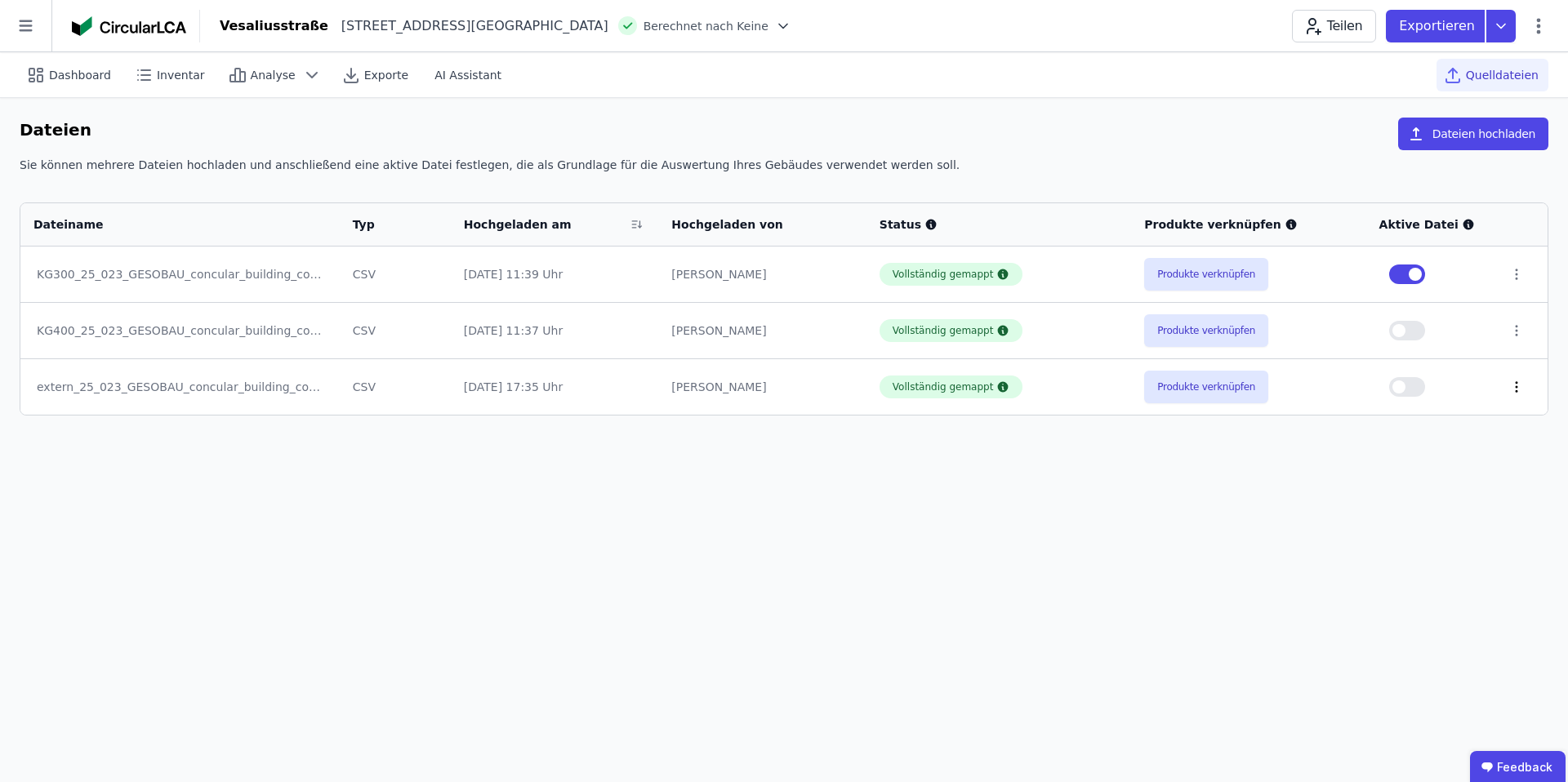
click at [1517, 391] on icon at bounding box center [1518, 387] width 2 height 10
click at [1465, 142] on button "Dateien hochladen" at bounding box center [1473, 133] width 150 height 33
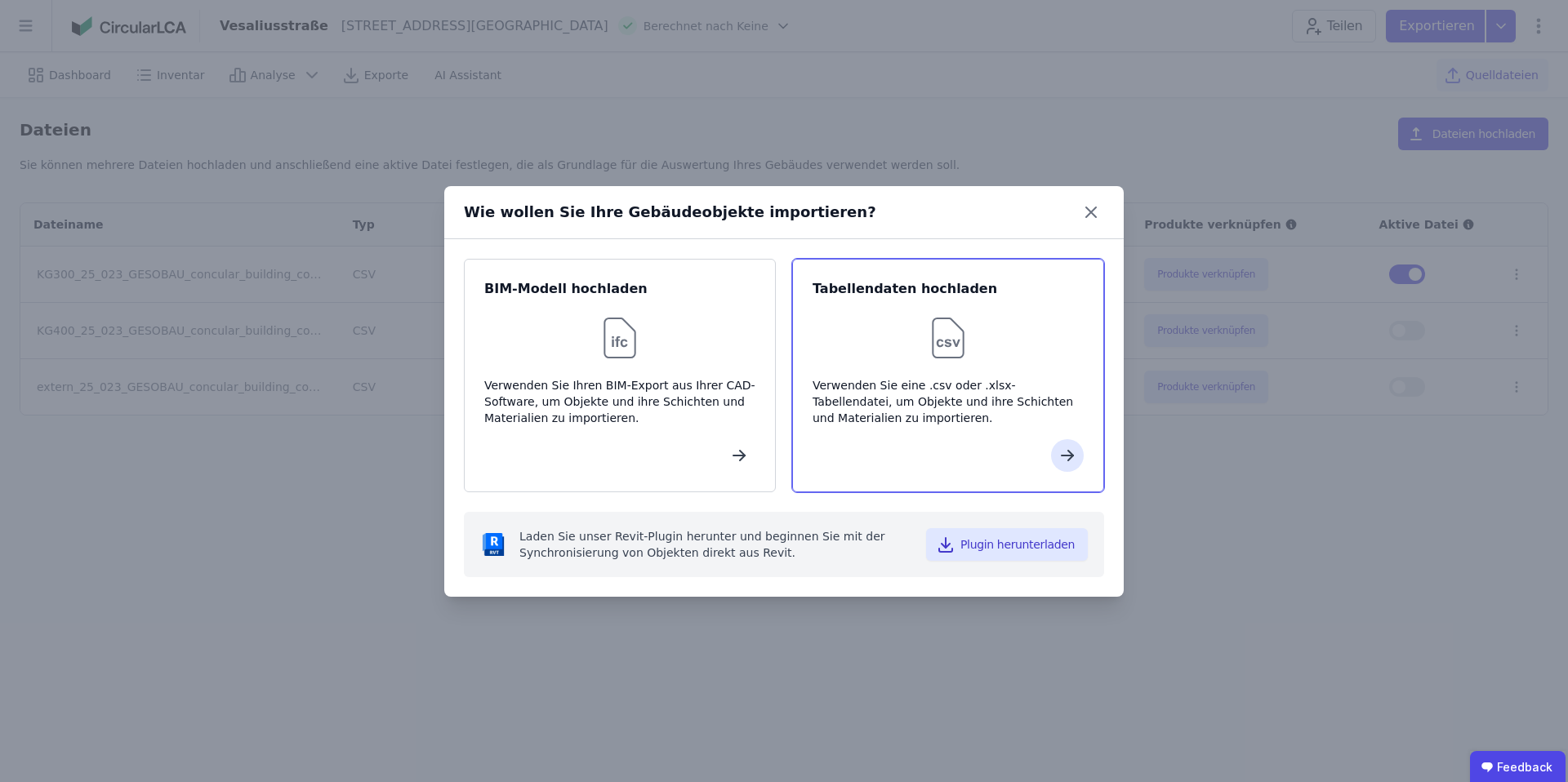
click at [934, 377] on div "Verwenden Sie eine .csv oder .xlsx-Tabellendatei, um Objekte und ihre Schichten…" at bounding box center [948, 401] width 271 height 49
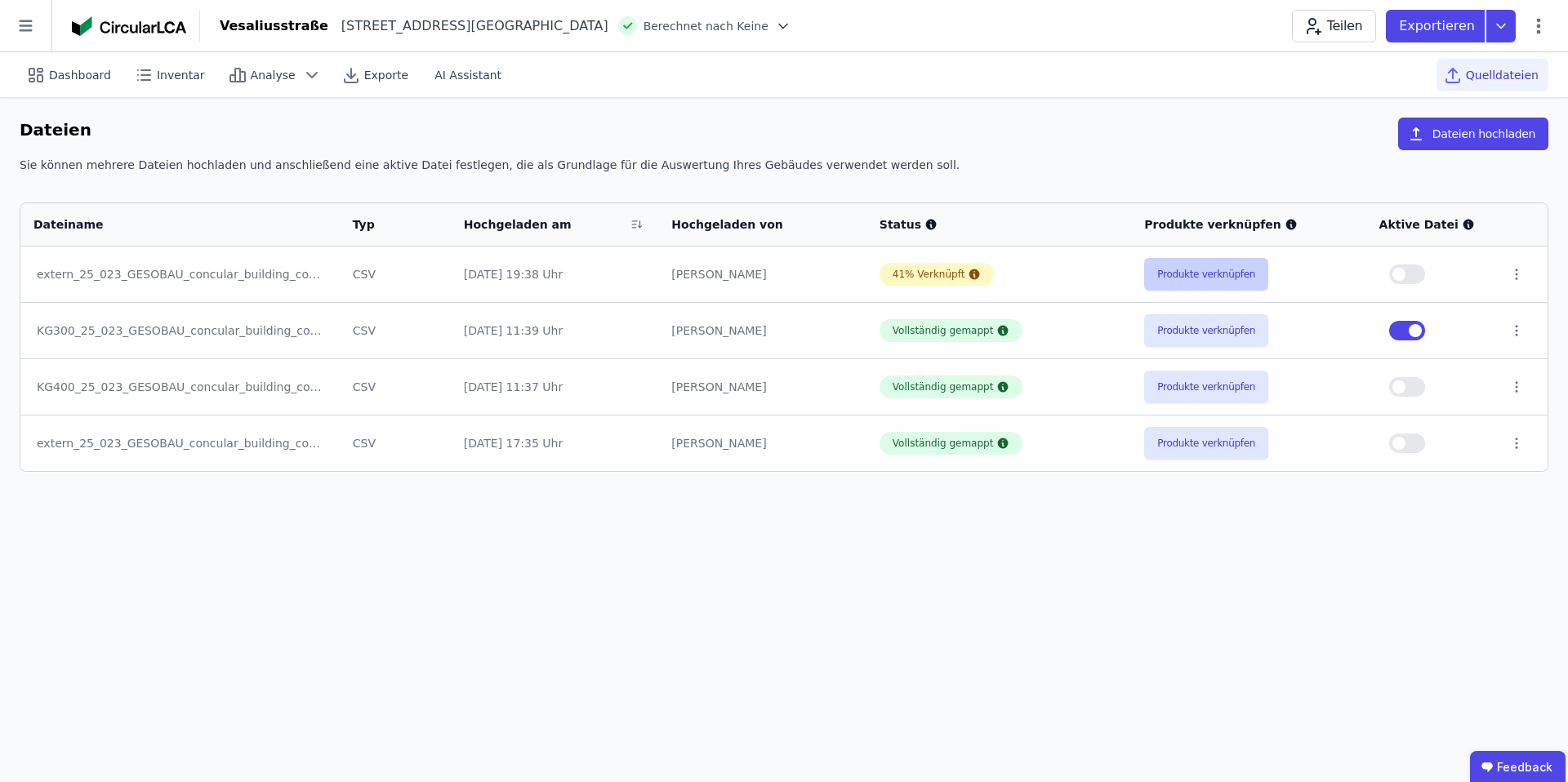
click at [1177, 275] on button "Produkte verknüpfen" at bounding box center [1207, 274] width 124 height 33
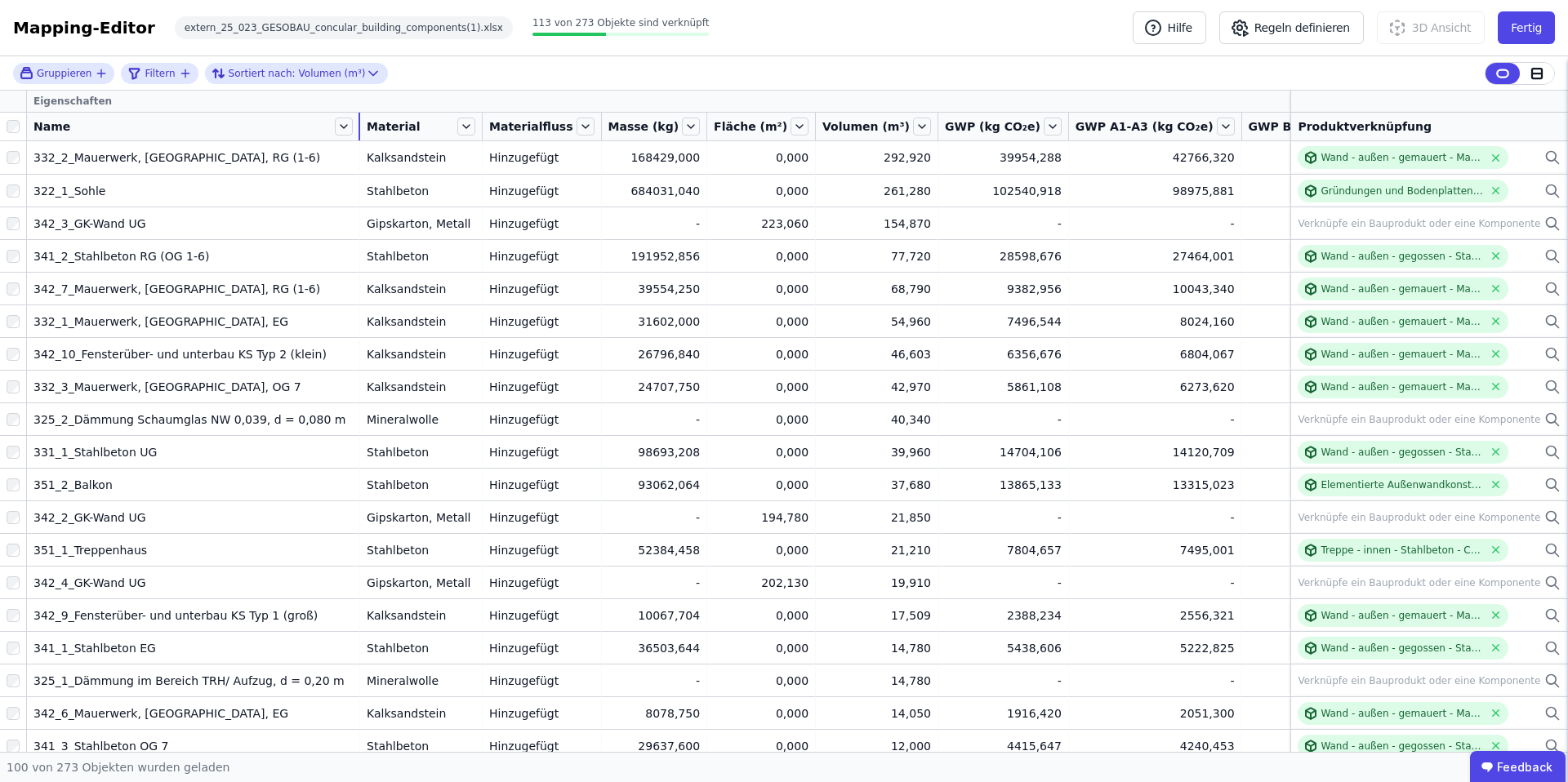
drag, startPoint x: 148, startPoint y: 125, endPoint x: 358, endPoint y: 122, distance: 210.0
click at [359, 122] on div at bounding box center [360, 126] width 2 height 28
click at [247, 26] on div "extern_25_023_GESOBAU_concular_building_components(1).xlsx" at bounding box center [343, 27] width 338 height 23
click at [1514, 27] on button "Fertig" at bounding box center [1527, 28] width 57 height 33
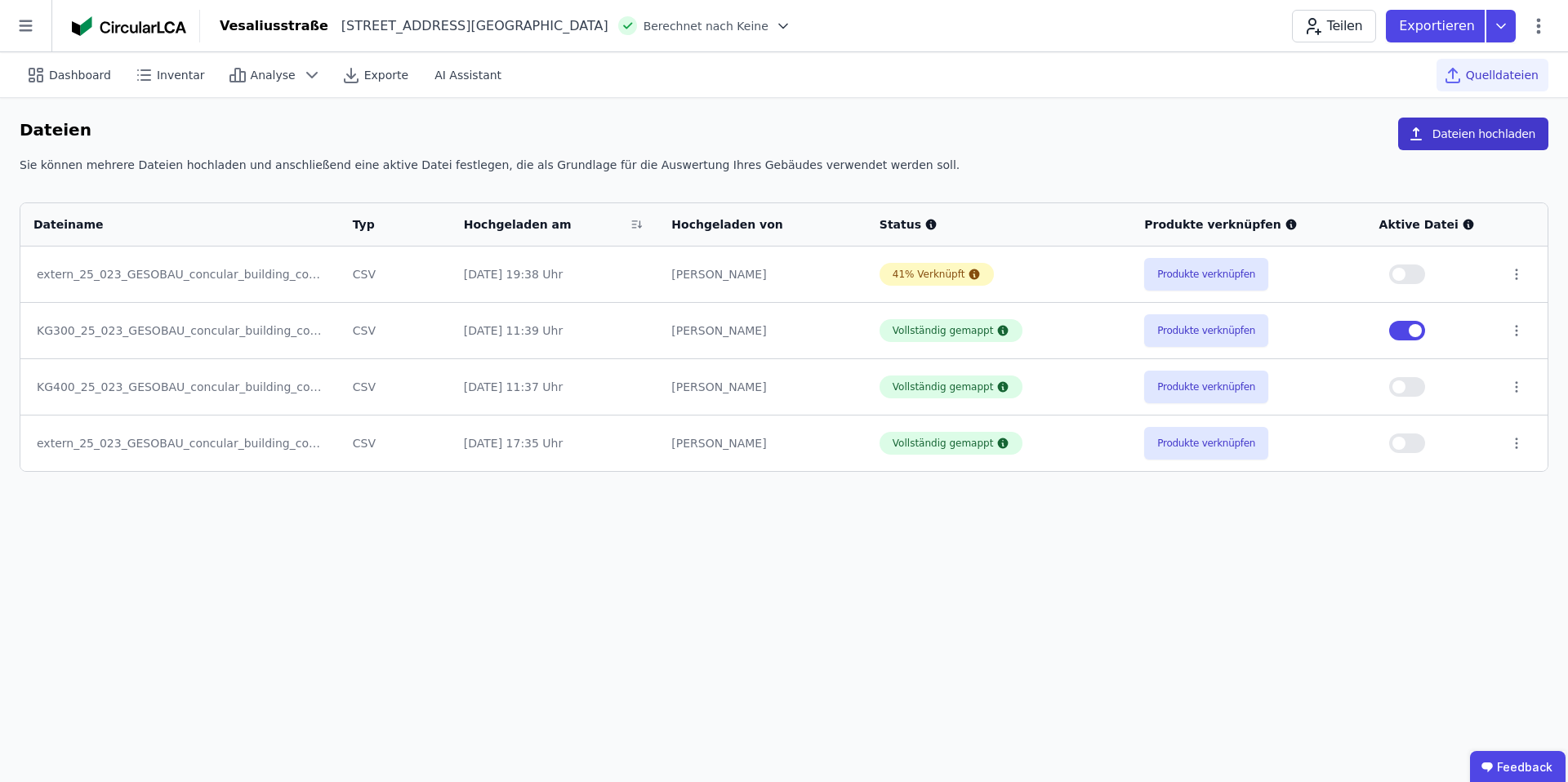
click at [1452, 131] on button "Dateien hochladen" at bounding box center [1473, 133] width 150 height 33
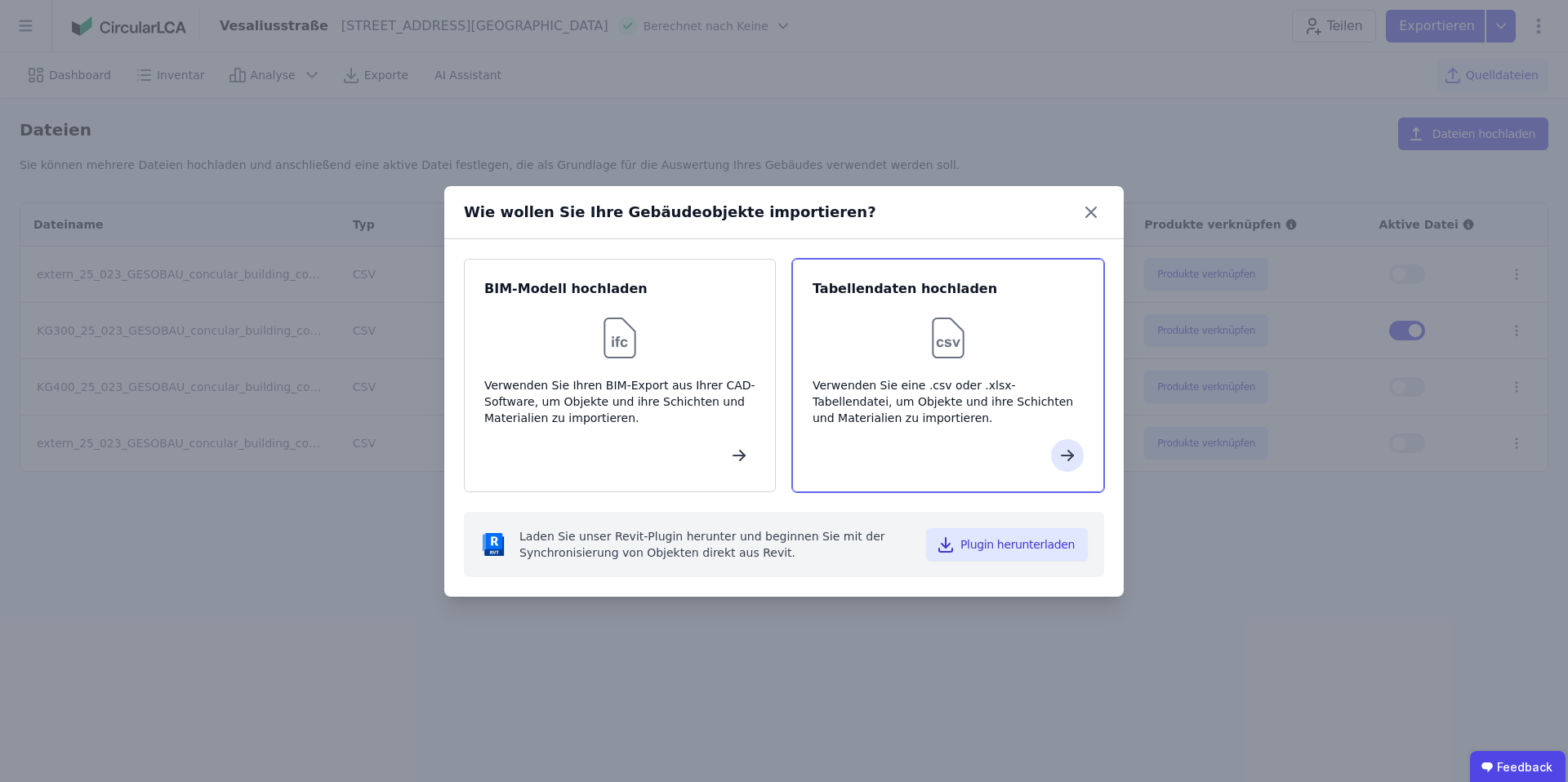
click at [932, 386] on div "Verwenden Sie eine .csv oder .xlsx-Tabellendatei, um Objekte und ihre Schichten…" at bounding box center [948, 401] width 271 height 49
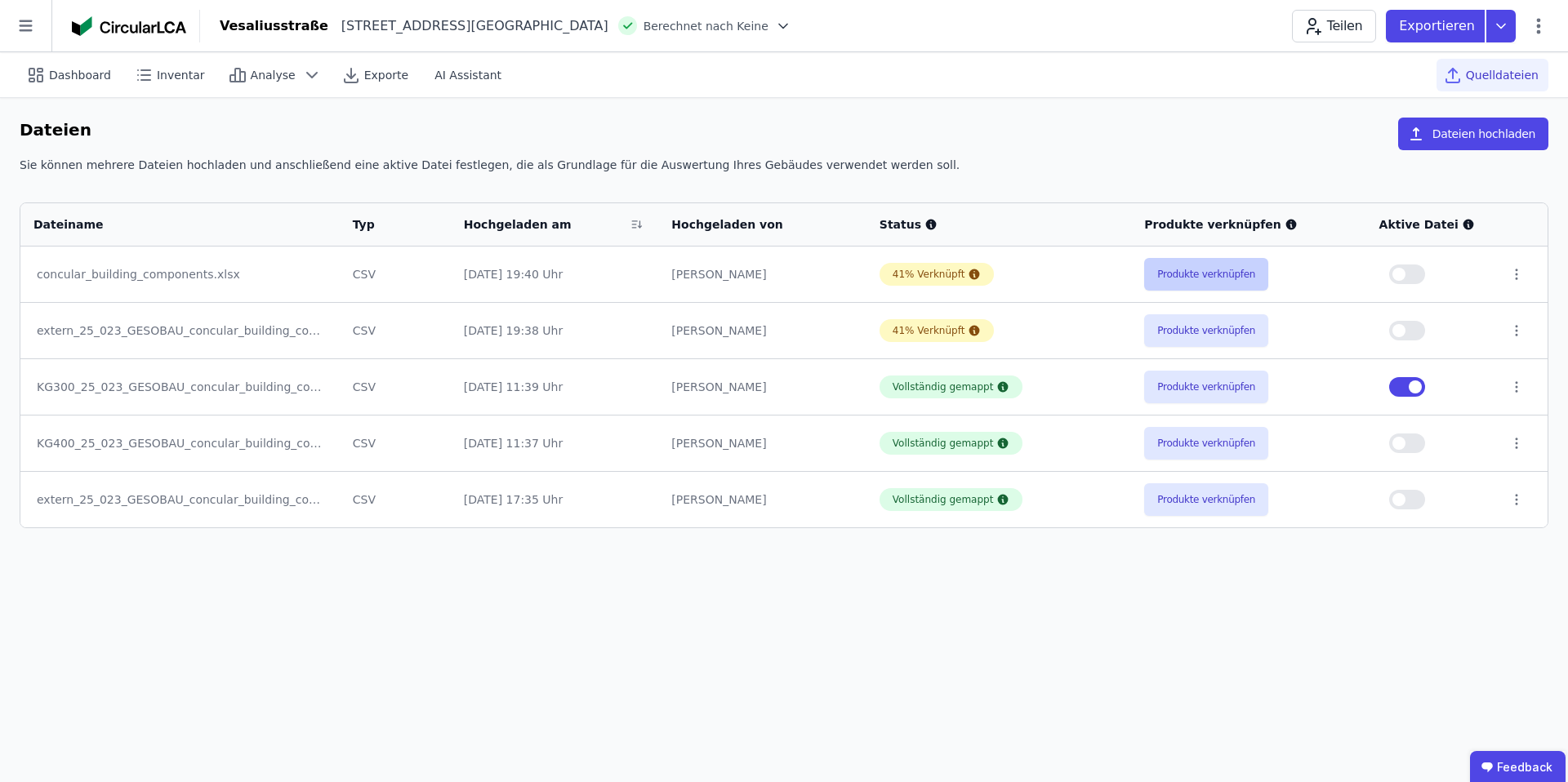
click at [1185, 276] on button "Produkte verknüpfen" at bounding box center [1207, 274] width 124 height 33
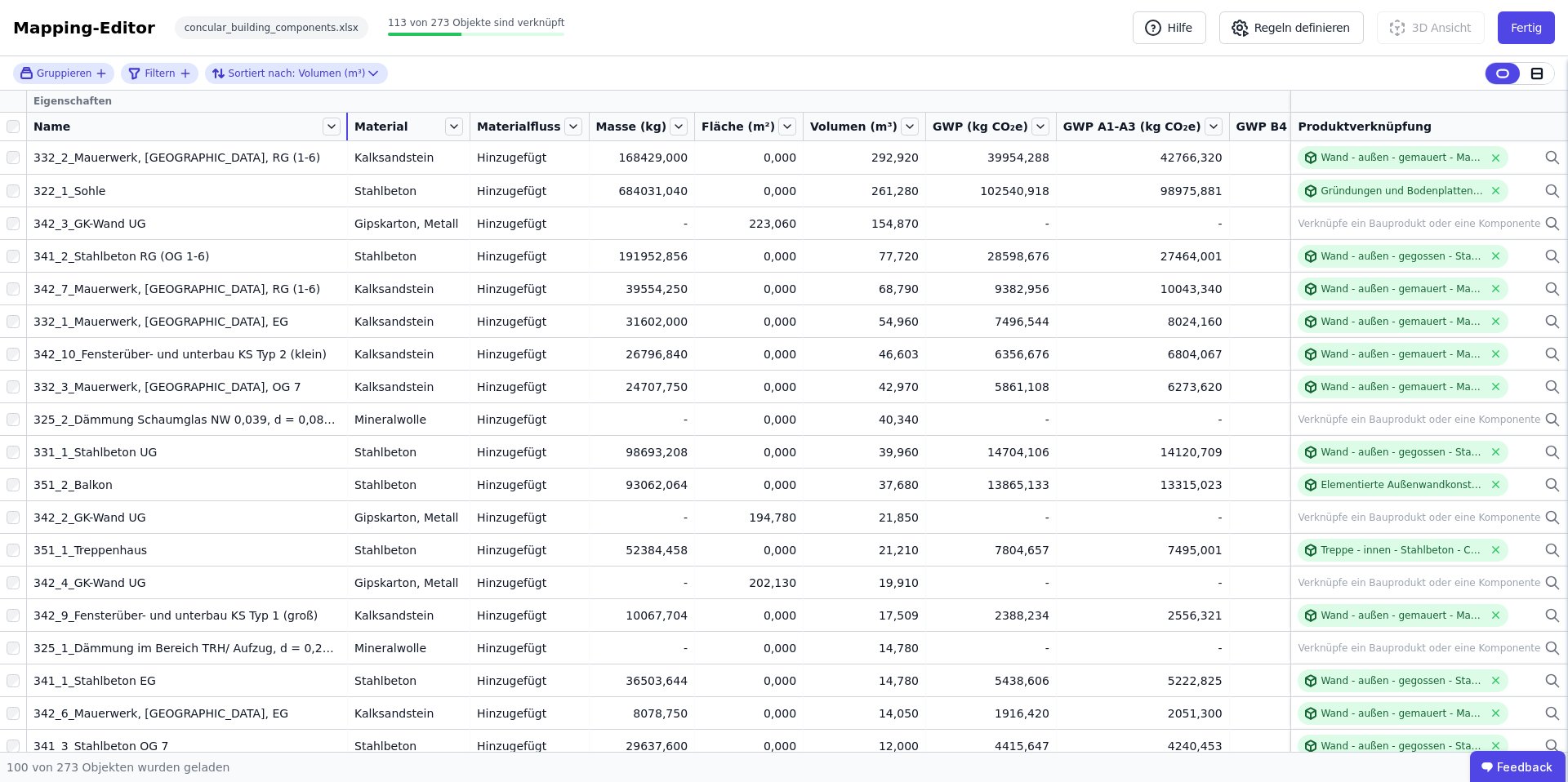
drag, startPoint x: 148, startPoint y: 125, endPoint x: 345, endPoint y: 122, distance: 197.0
click at [346, 123] on div at bounding box center [347, 126] width 2 height 28
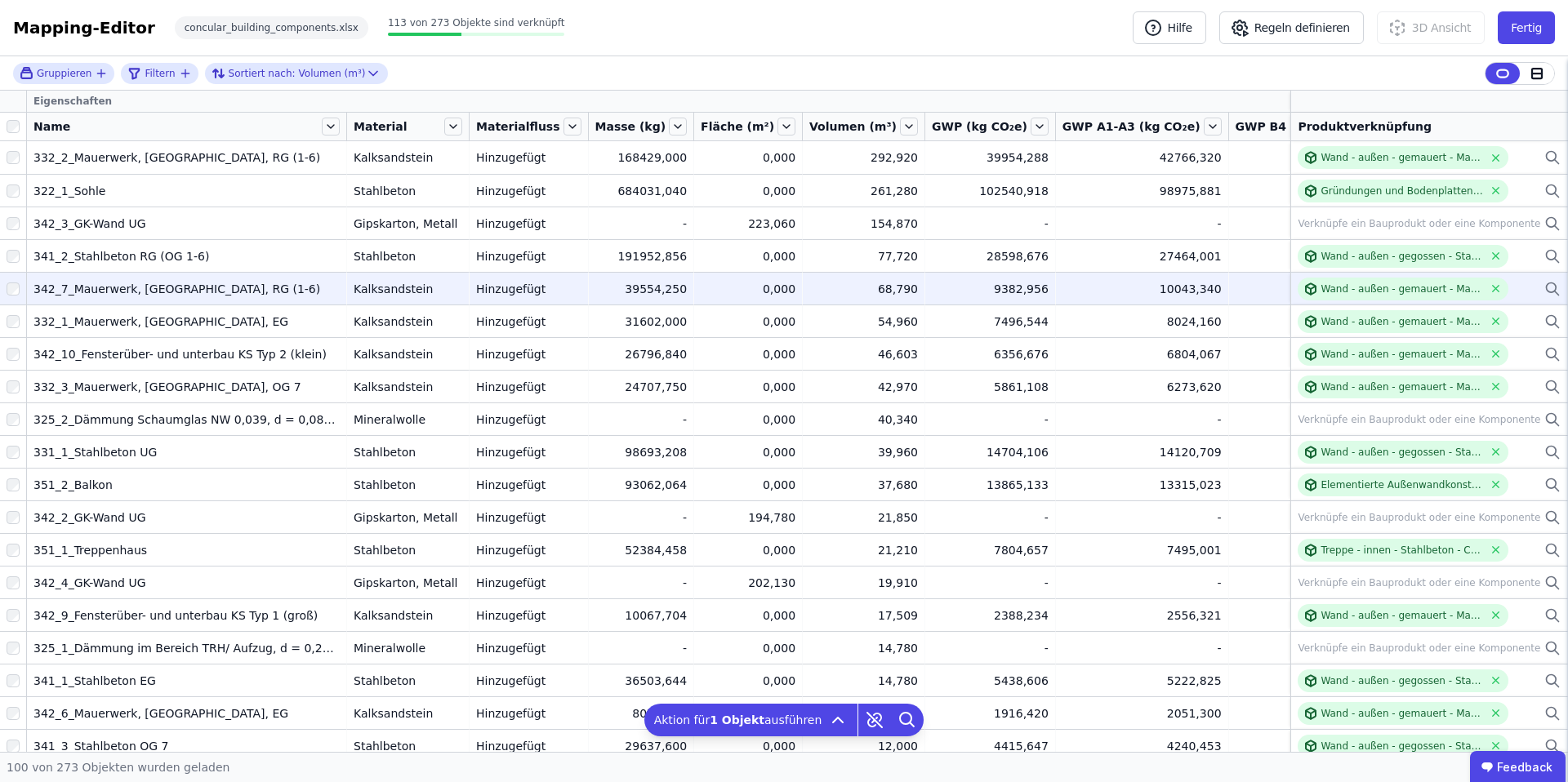
click at [16, 296] on div at bounding box center [13, 288] width 26 height 29
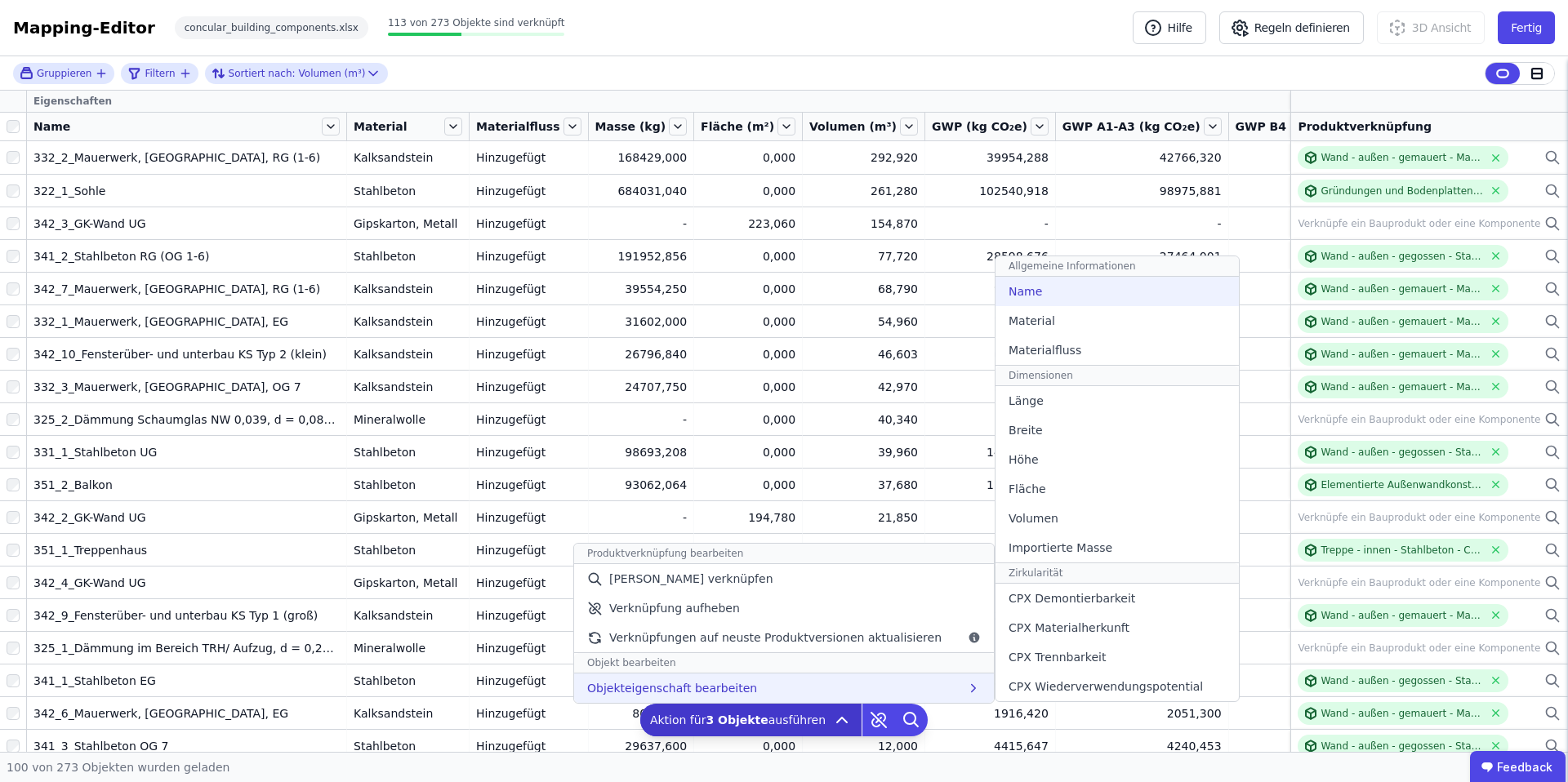
click at [1067, 292] on div "Name" at bounding box center [1117, 291] width 243 height 29
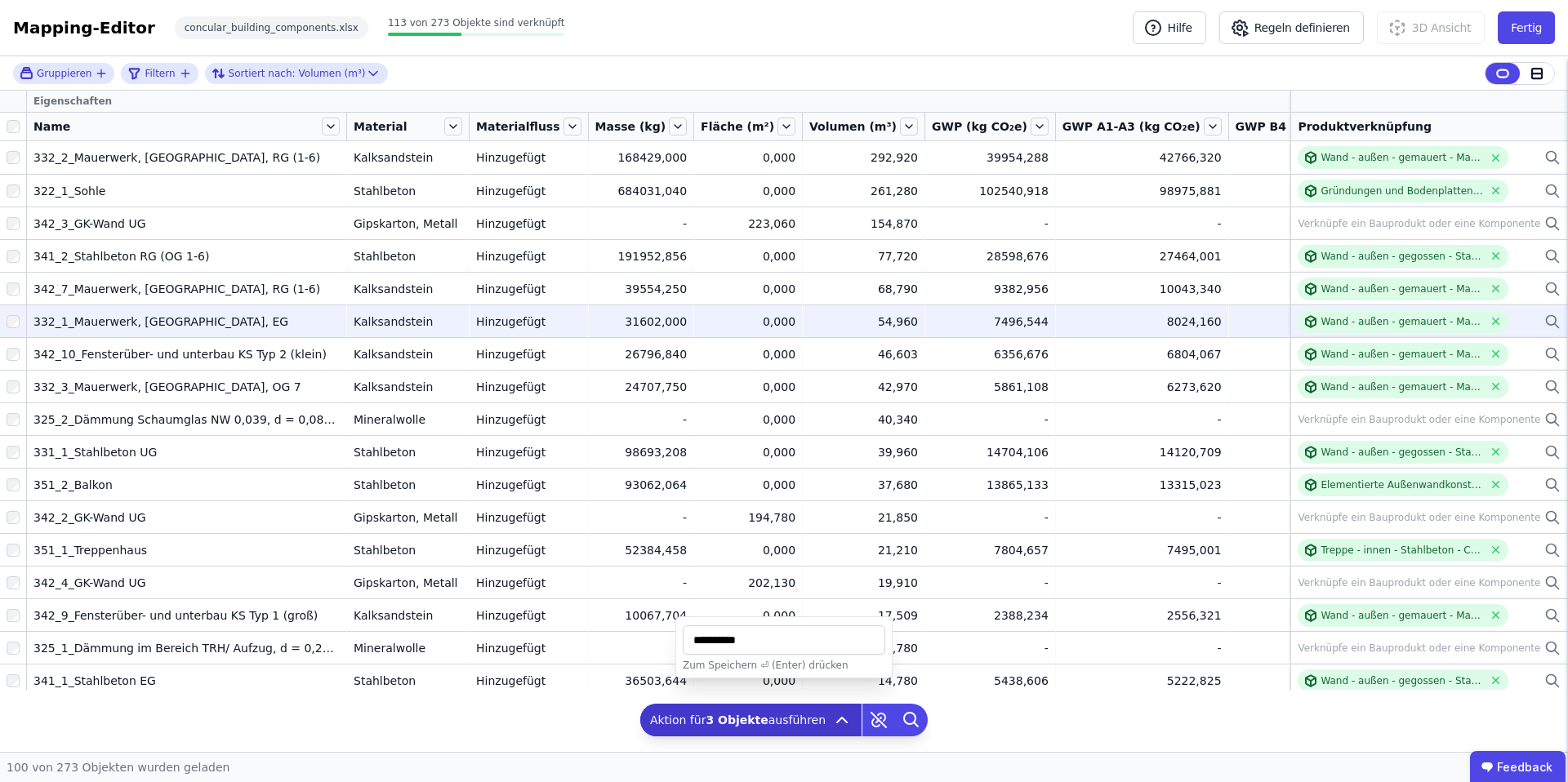
type input "**********"
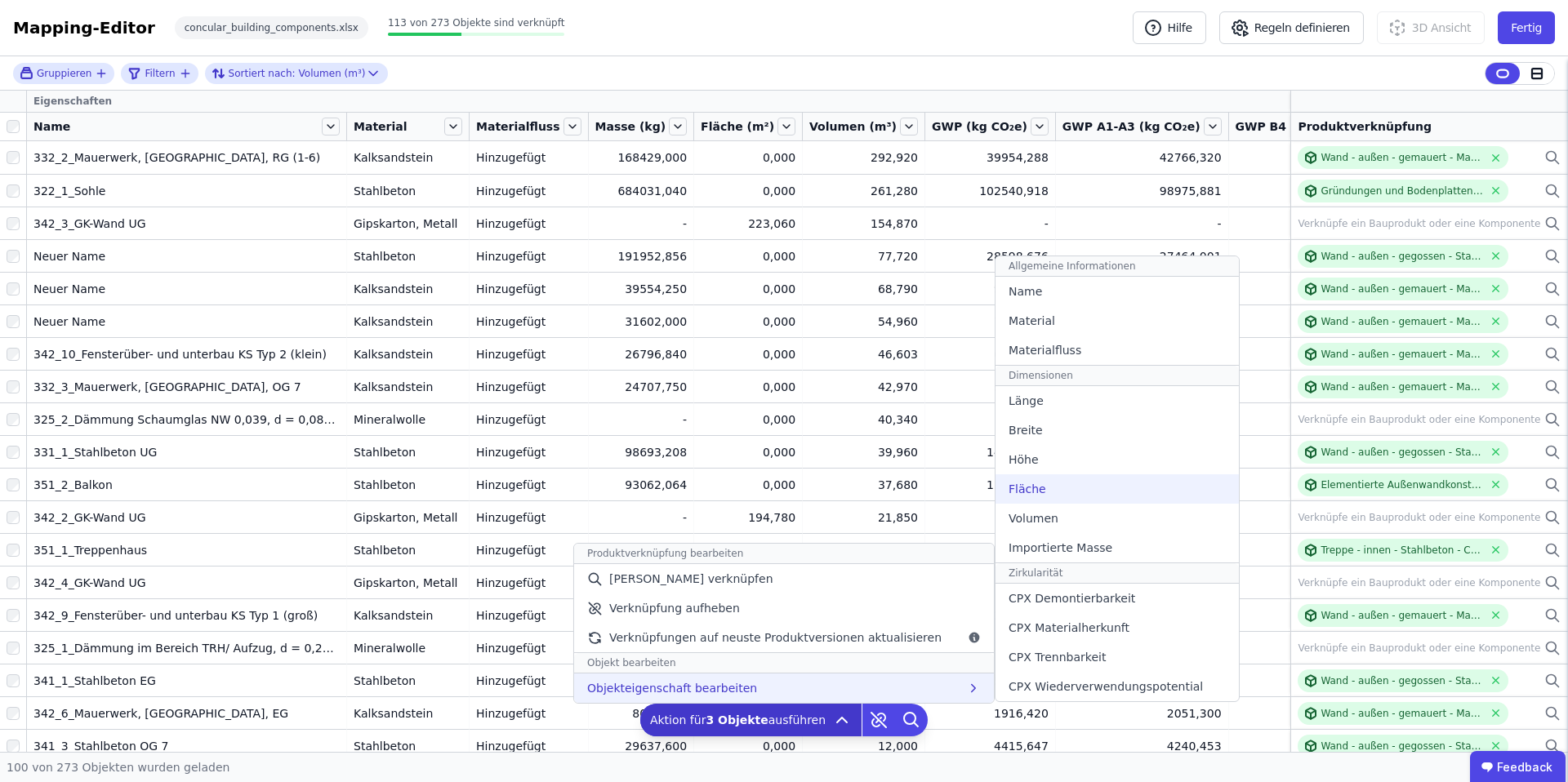
click at [1033, 484] on span "Fläche" at bounding box center [1027, 489] width 38 height 16
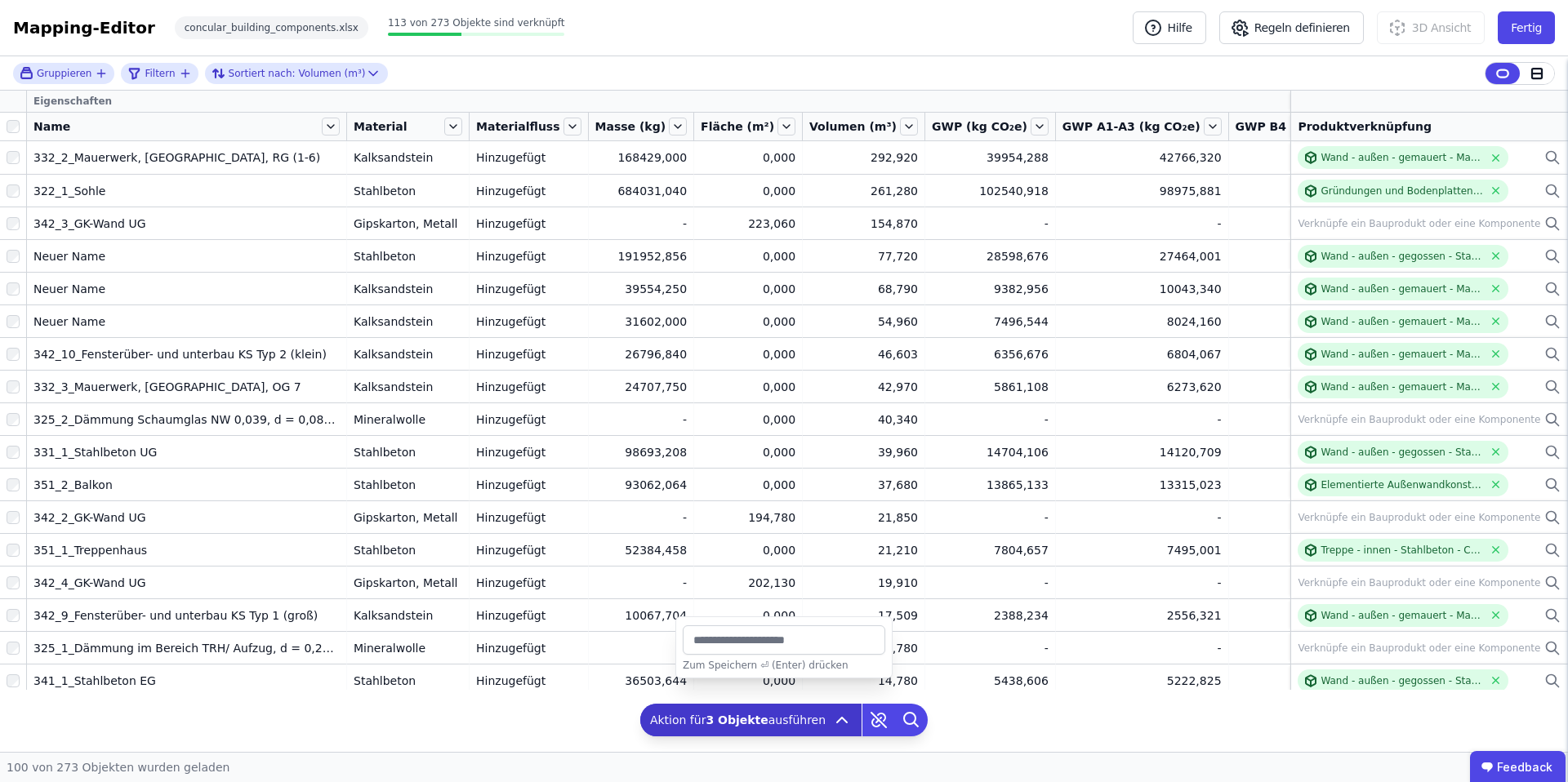
type input "**"
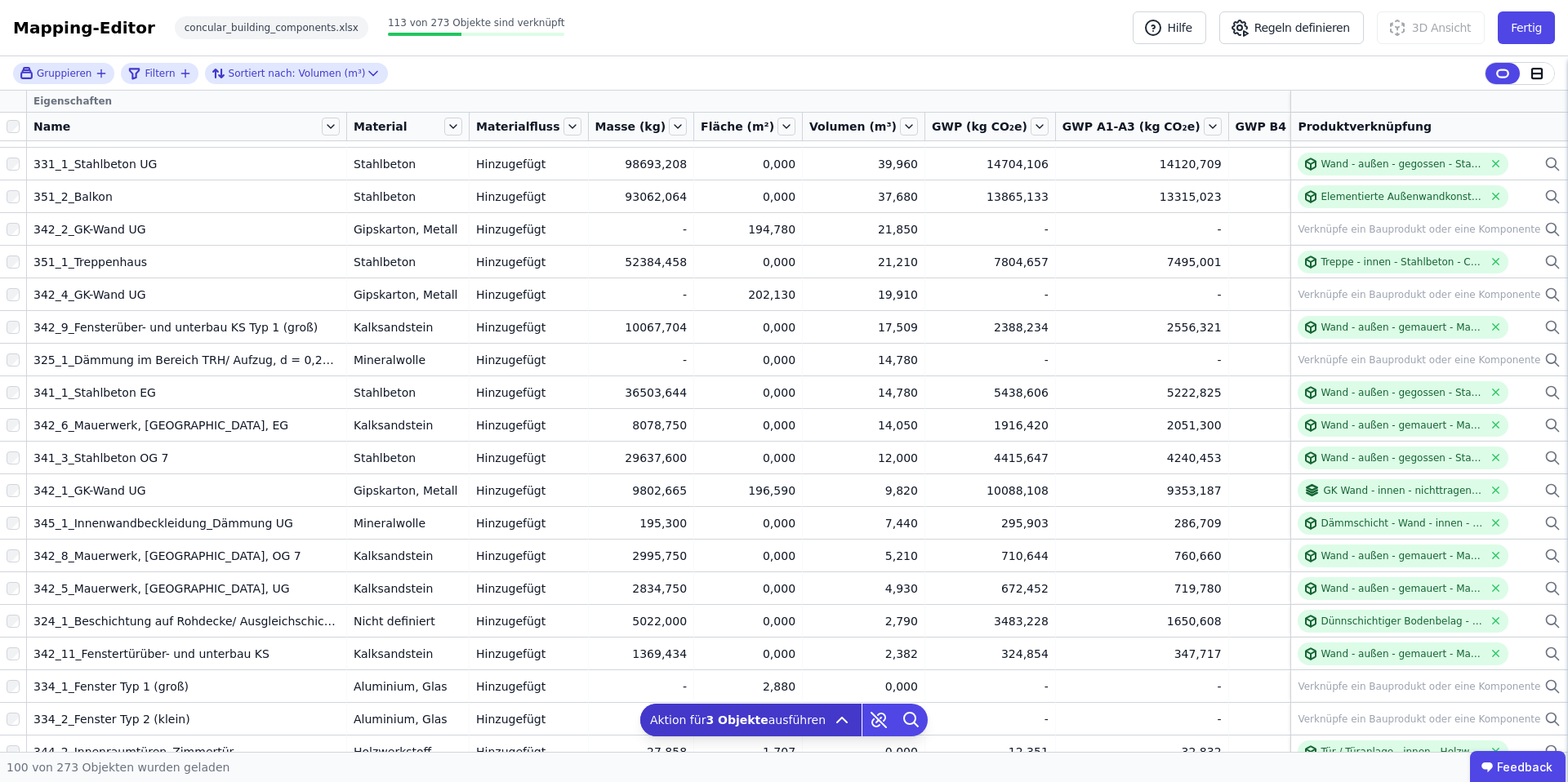
scroll to position [282, 0]
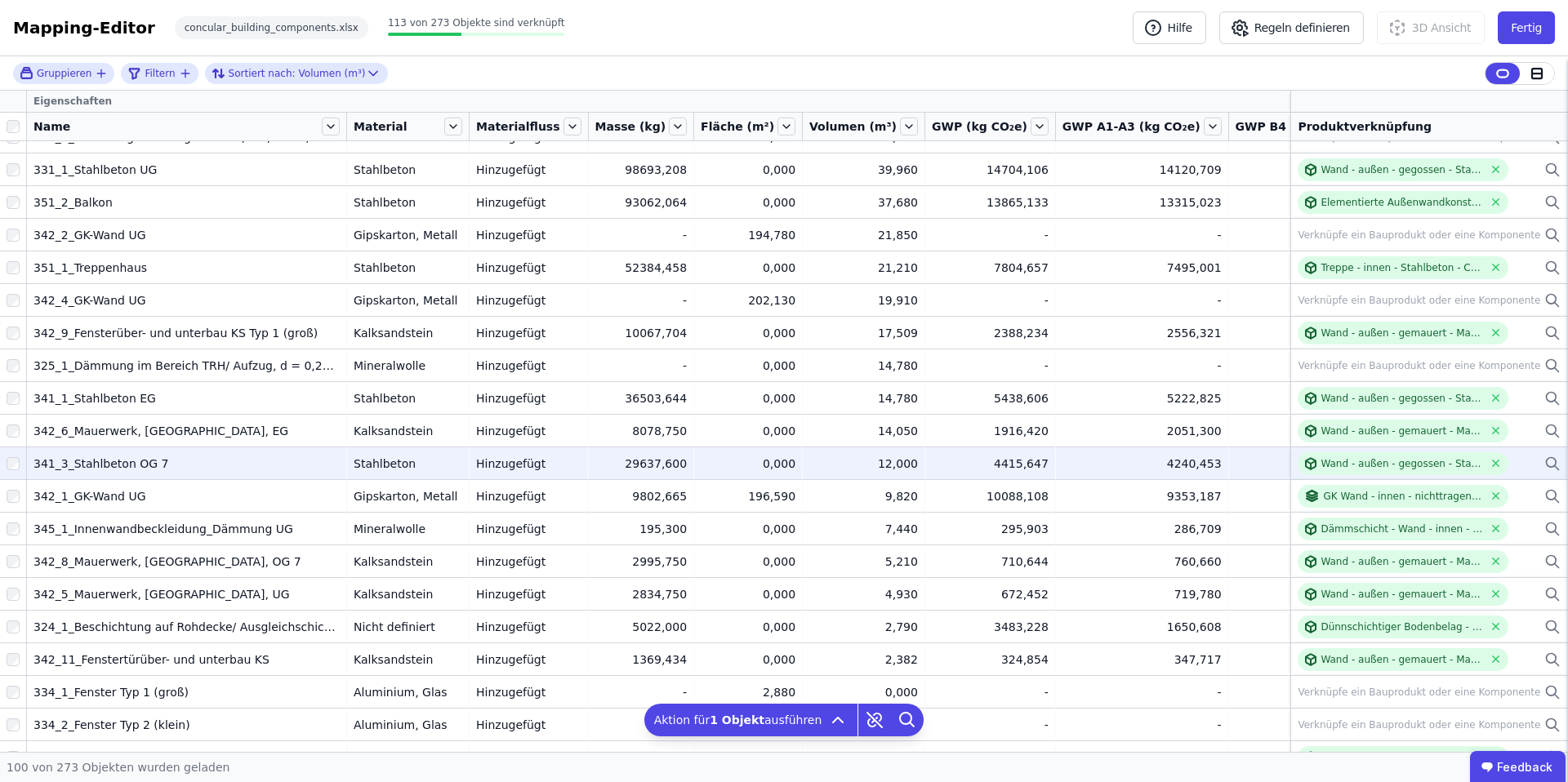
click at [14, 456] on div at bounding box center [13, 464] width 26 height 29
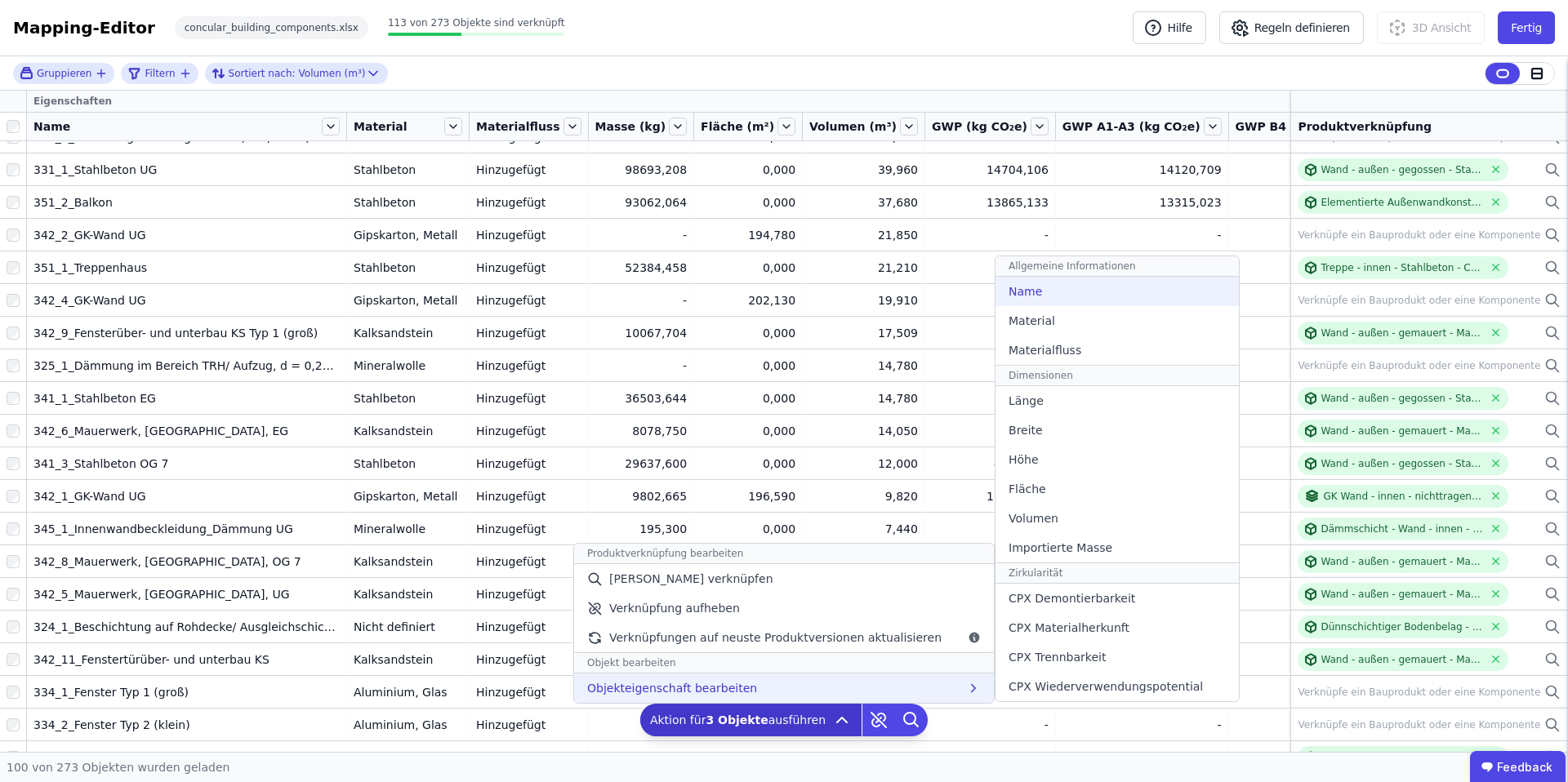
click at [1041, 287] on div "Name" at bounding box center [1117, 291] width 243 height 29
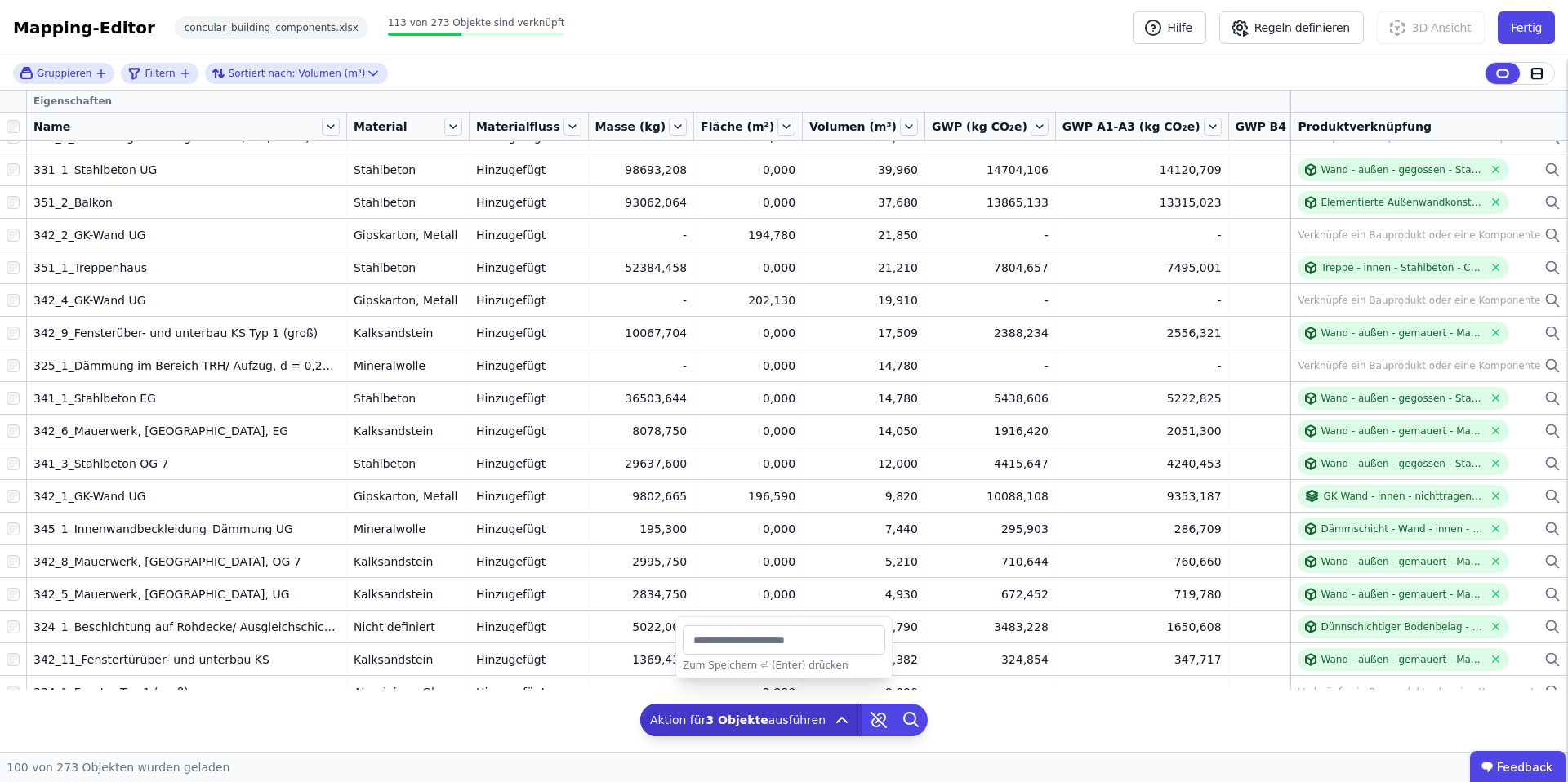
click at [748, 642] on input "string" at bounding box center [784, 640] width 203 height 29
type input "**********"
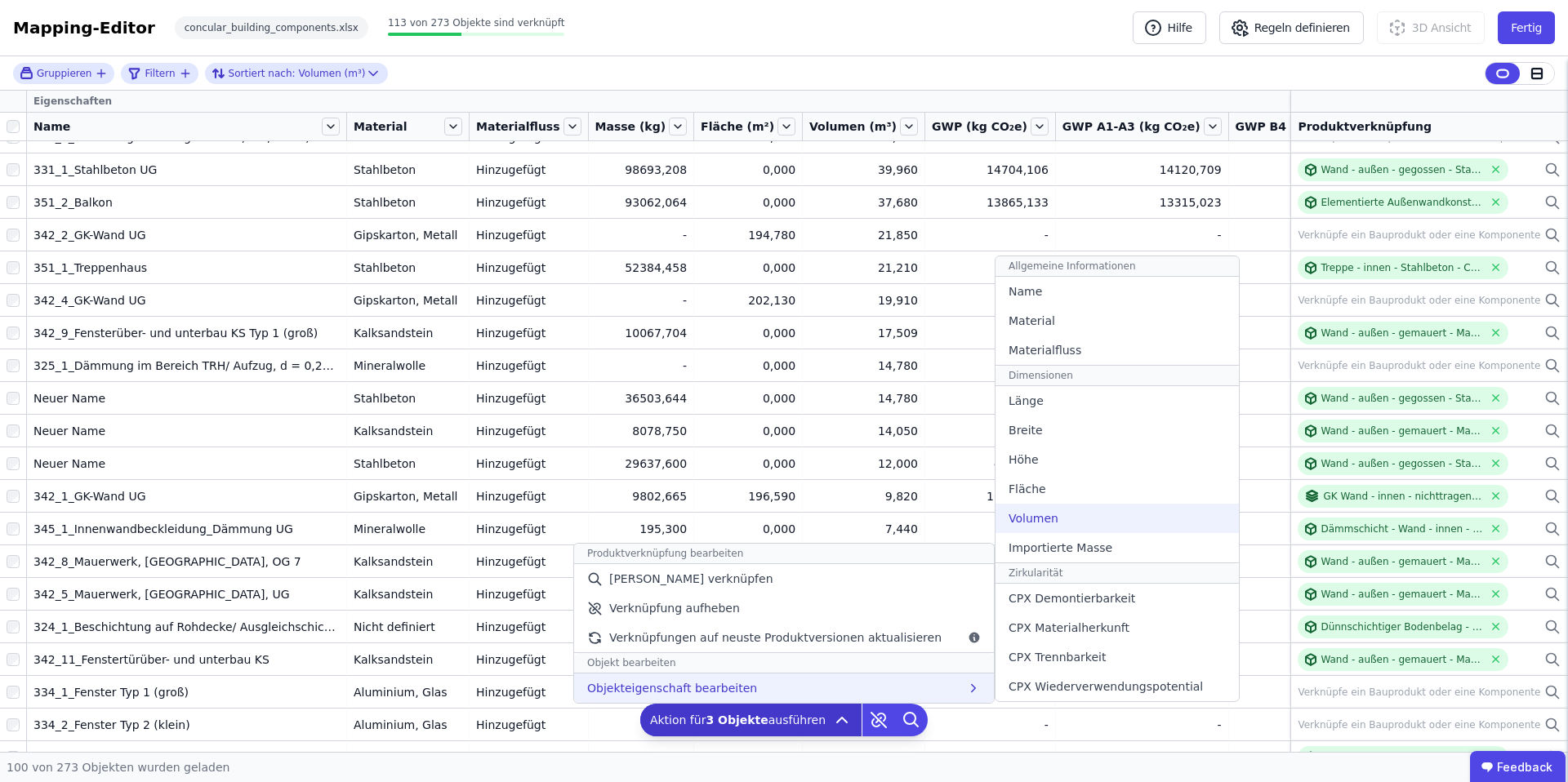
click at [1032, 516] on span "Volumen" at bounding box center [1033, 518] width 49 height 16
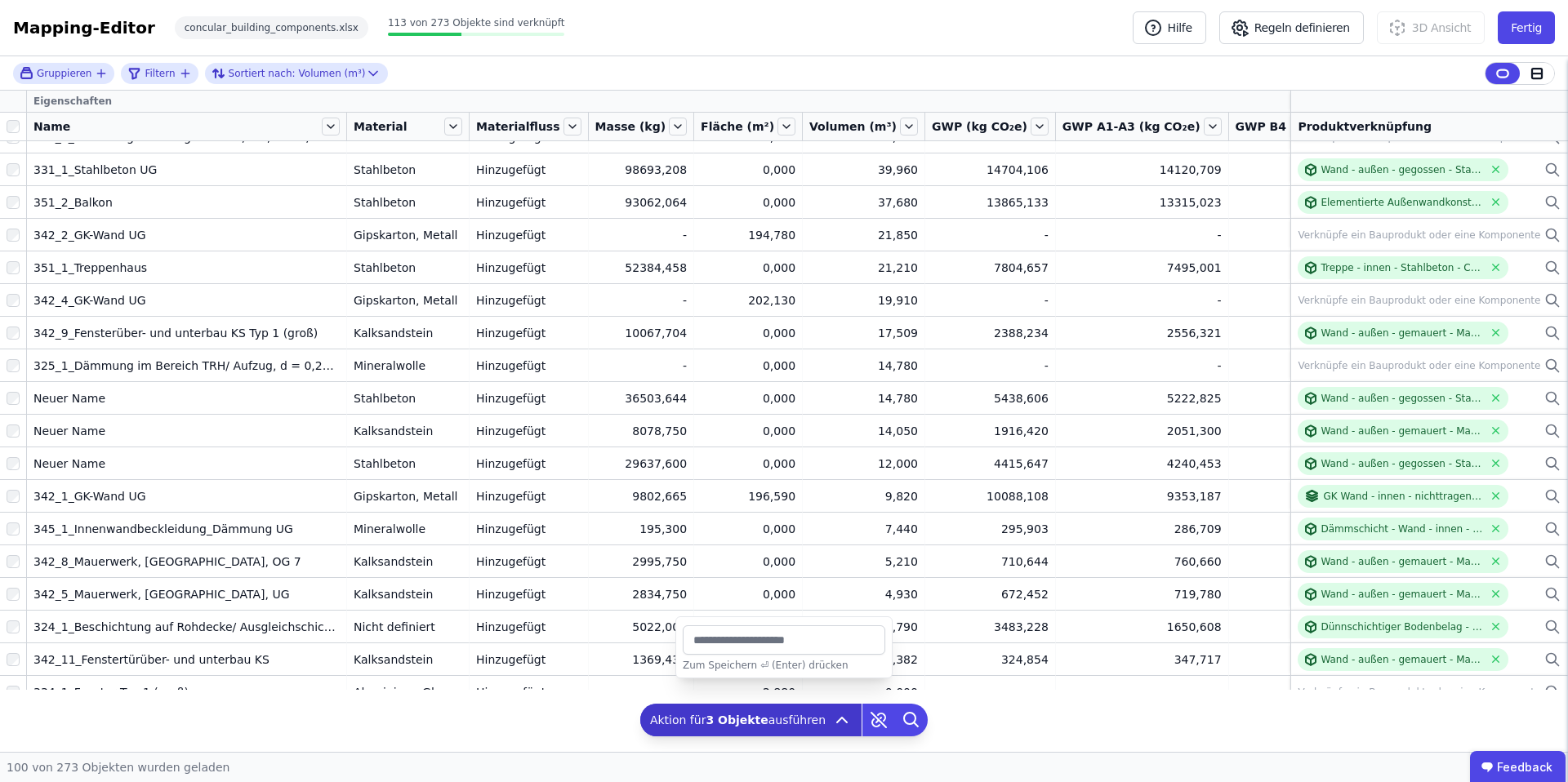
type input "***"
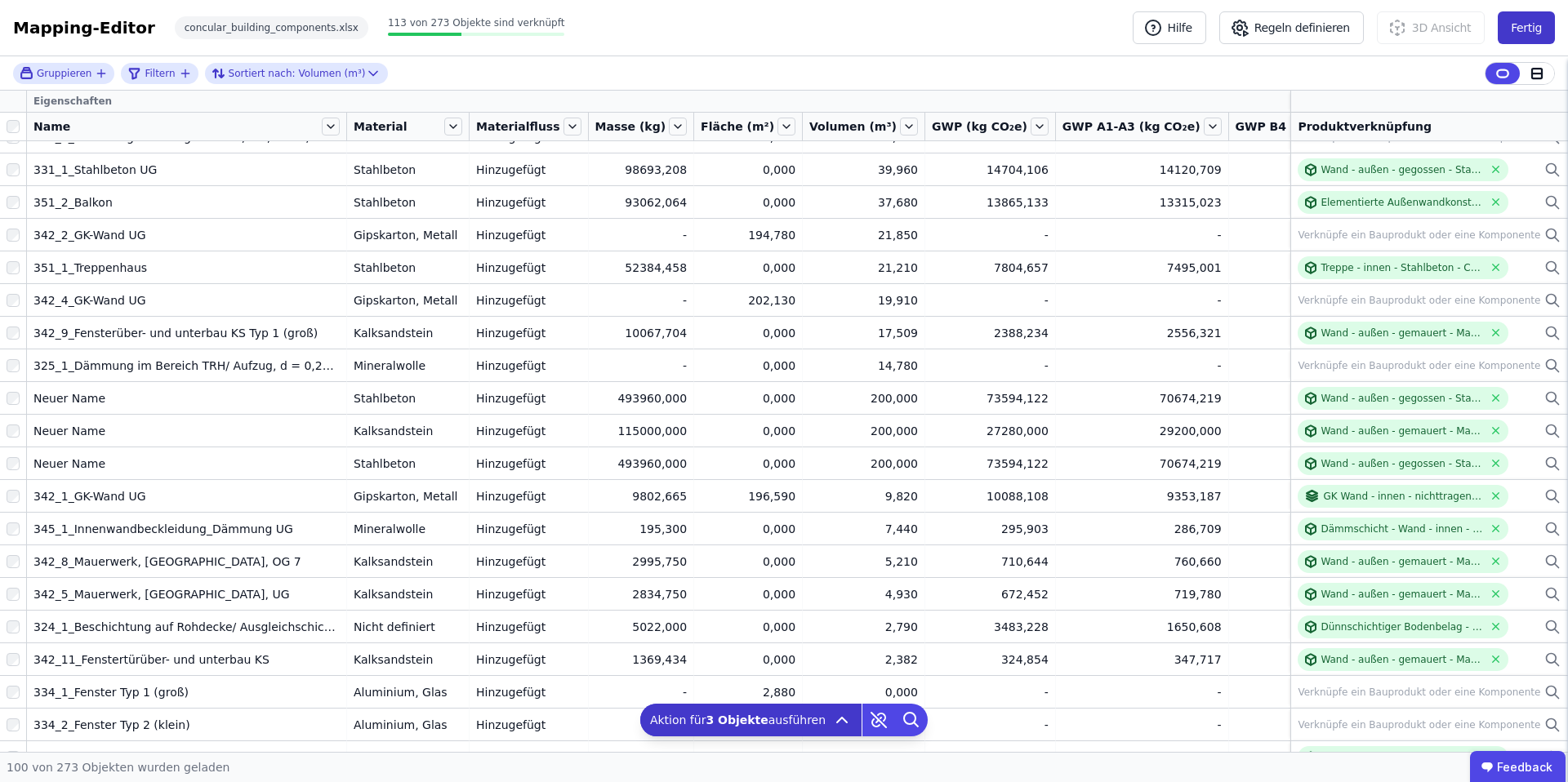
click at [1520, 29] on button "Fertig" at bounding box center [1527, 28] width 57 height 33
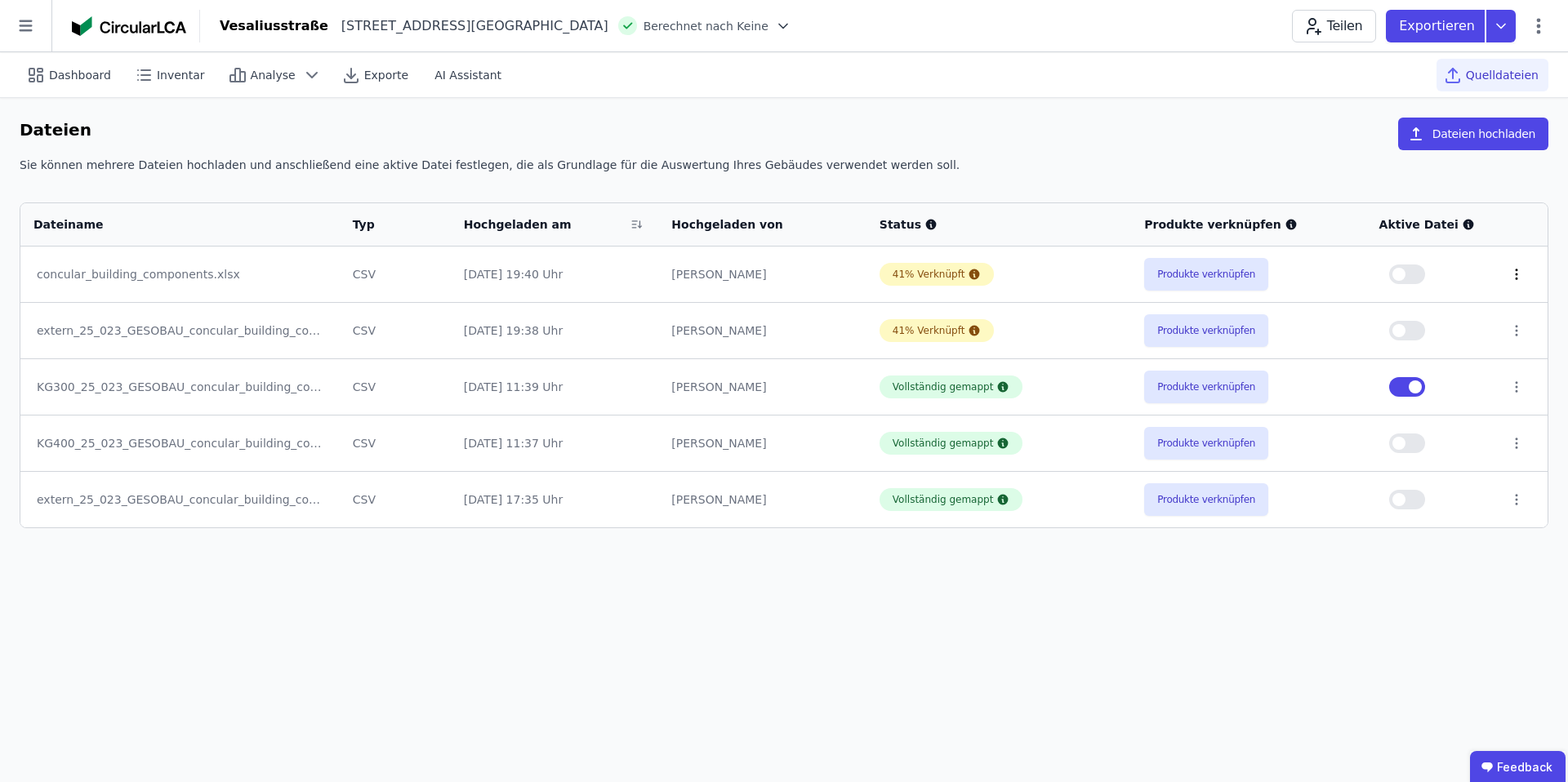
click at [1518, 272] on icon at bounding box center [1517, 275] width 15 height 15
click at [1439, 272] on div "Löschen" at bounding box center [1431, 271] width 164 height 26
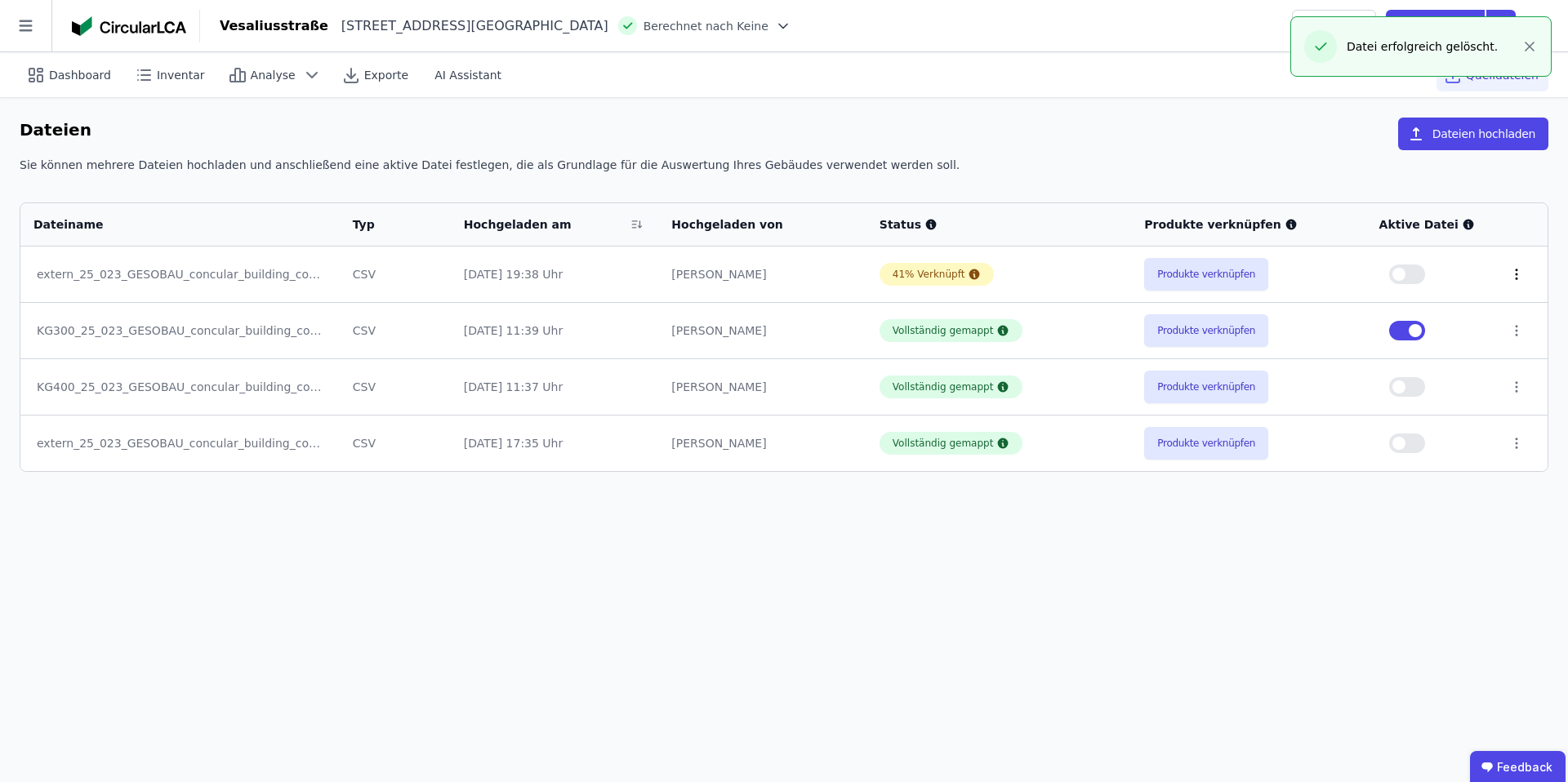
click at [1510, 272] on icon at bounding box center [1517, 275] width 15 height 15
click at [1409, 270] on div "Löschen" at bounding box center [1431, 271] width 164 height 26
